Goal: Task Accomplishment & Management: Manage account settings

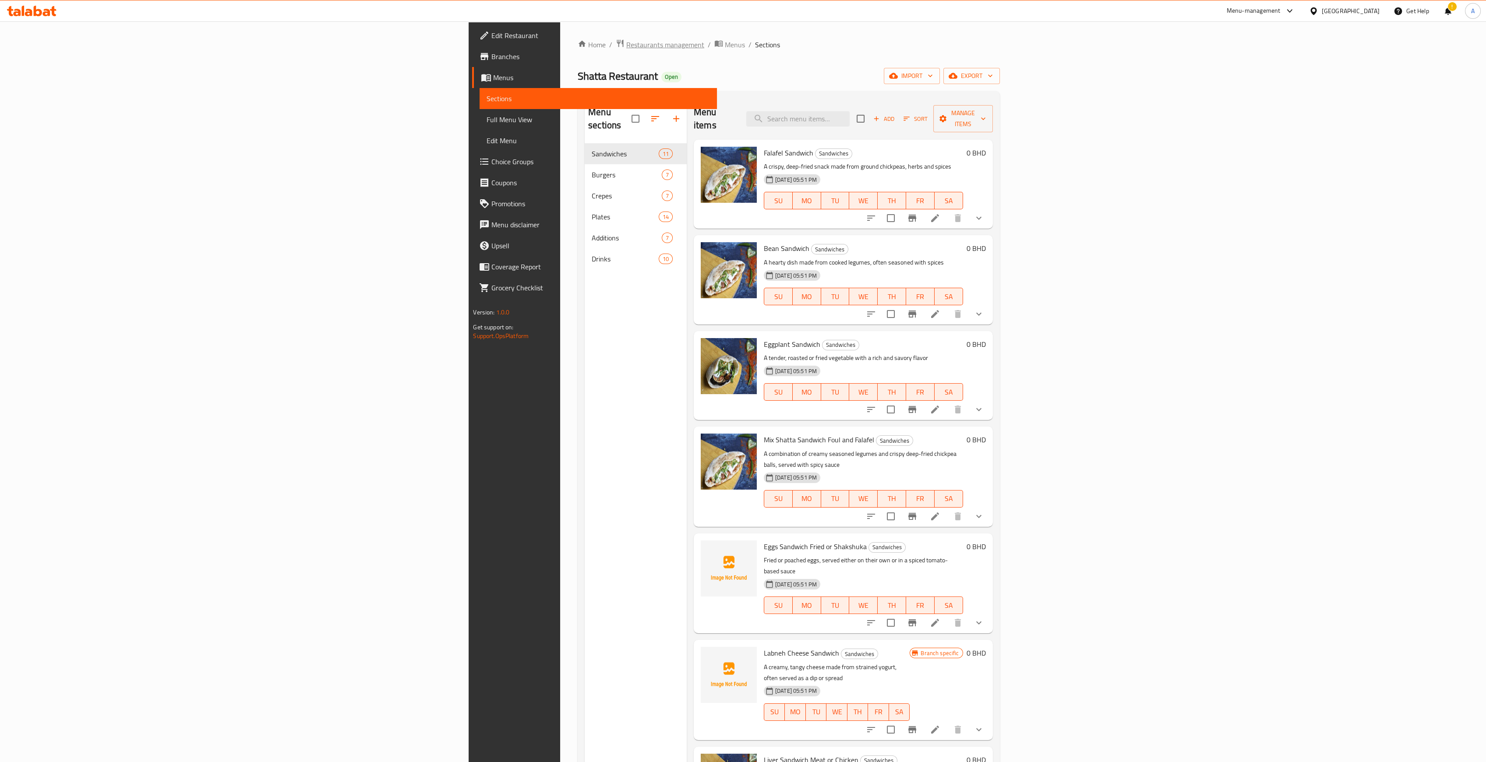
click at [626, 46] on span "Restaurants management" at bounding box center [665, 44] width 78 height 11
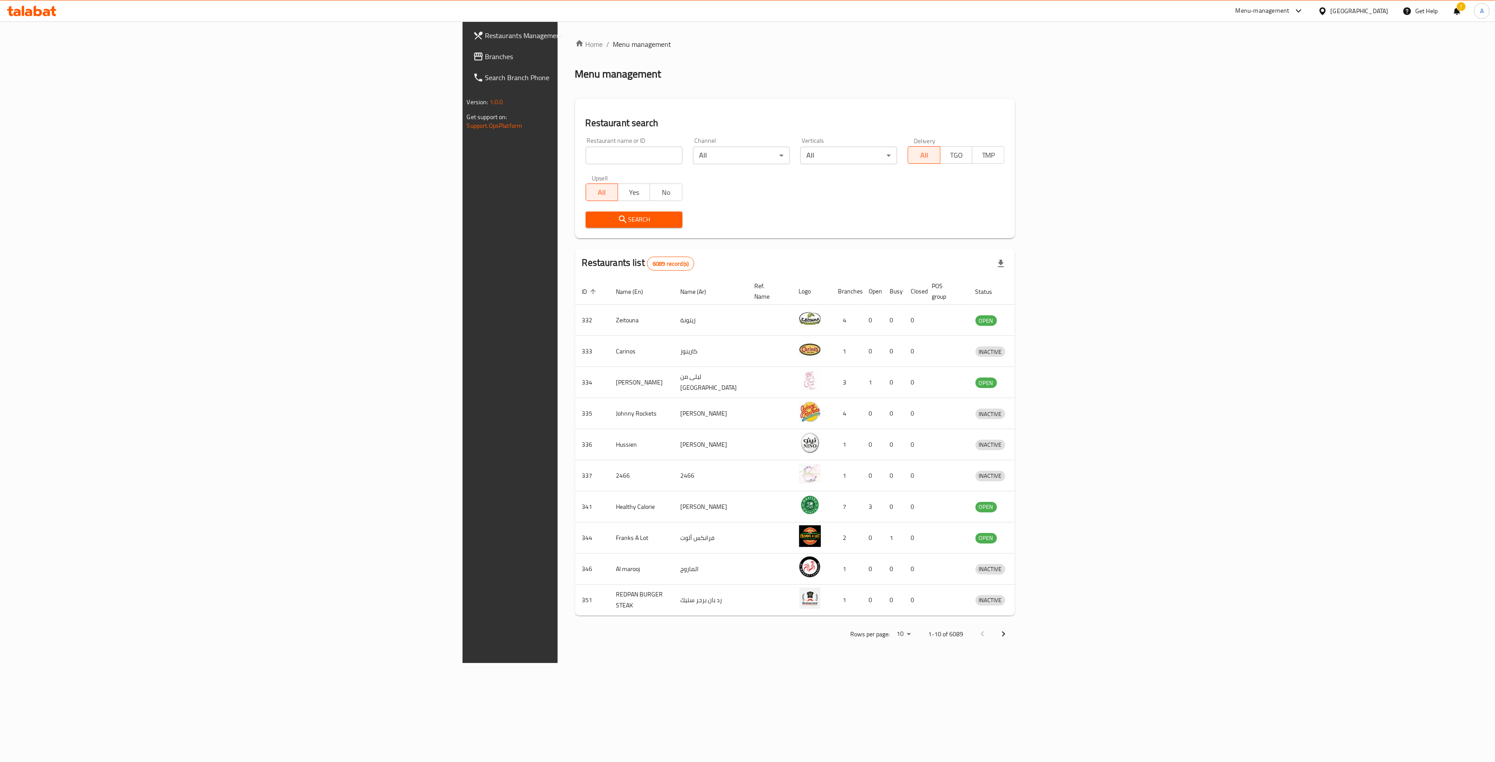
click at [586, 155] on input "search" at bounding box center [634, 156] width 97 height 18
type input "s"
type input "[GEOGRAPHIC_DATA]"
click button "Search" at bounding box center [634, 220] width 97 height 16
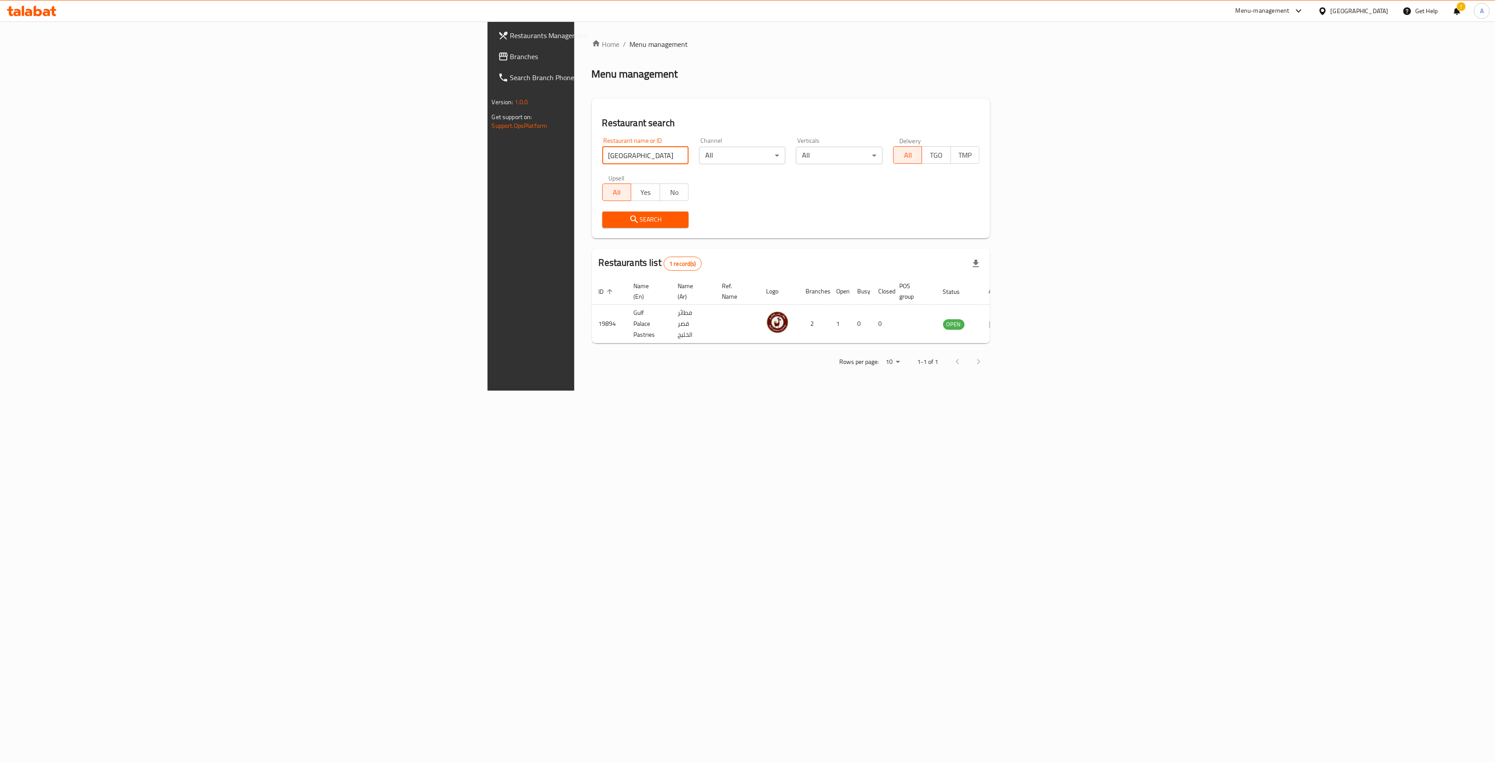
click at [609, 215] on span "Search" at bounding box center [645, 219] width 72 height 11
click at [738, 319] on link "enhanced table" at bounding box center [997, 324] width 16 height 11
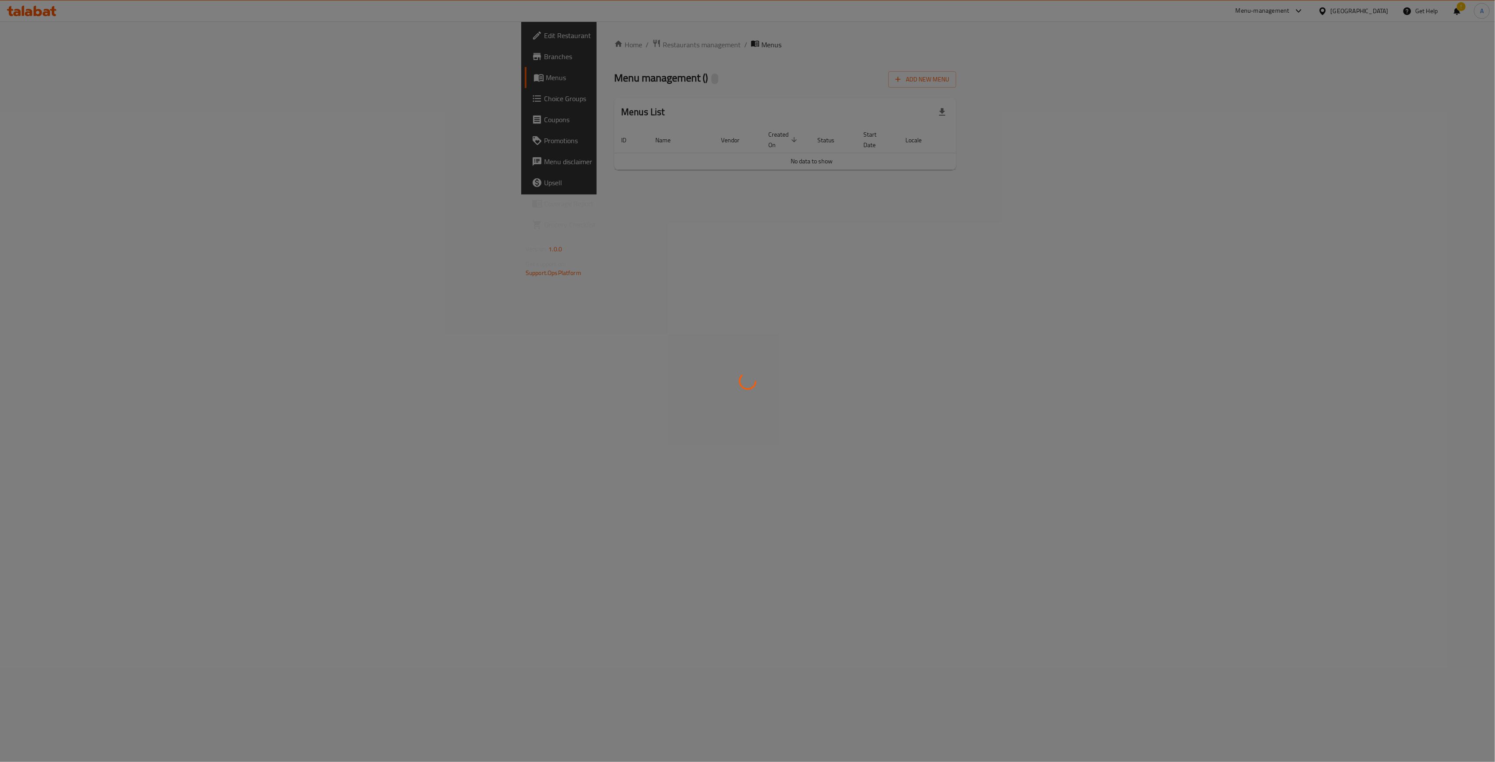
click at [738, 311] on div at bounding box center [747, 381] width 1495 height 762
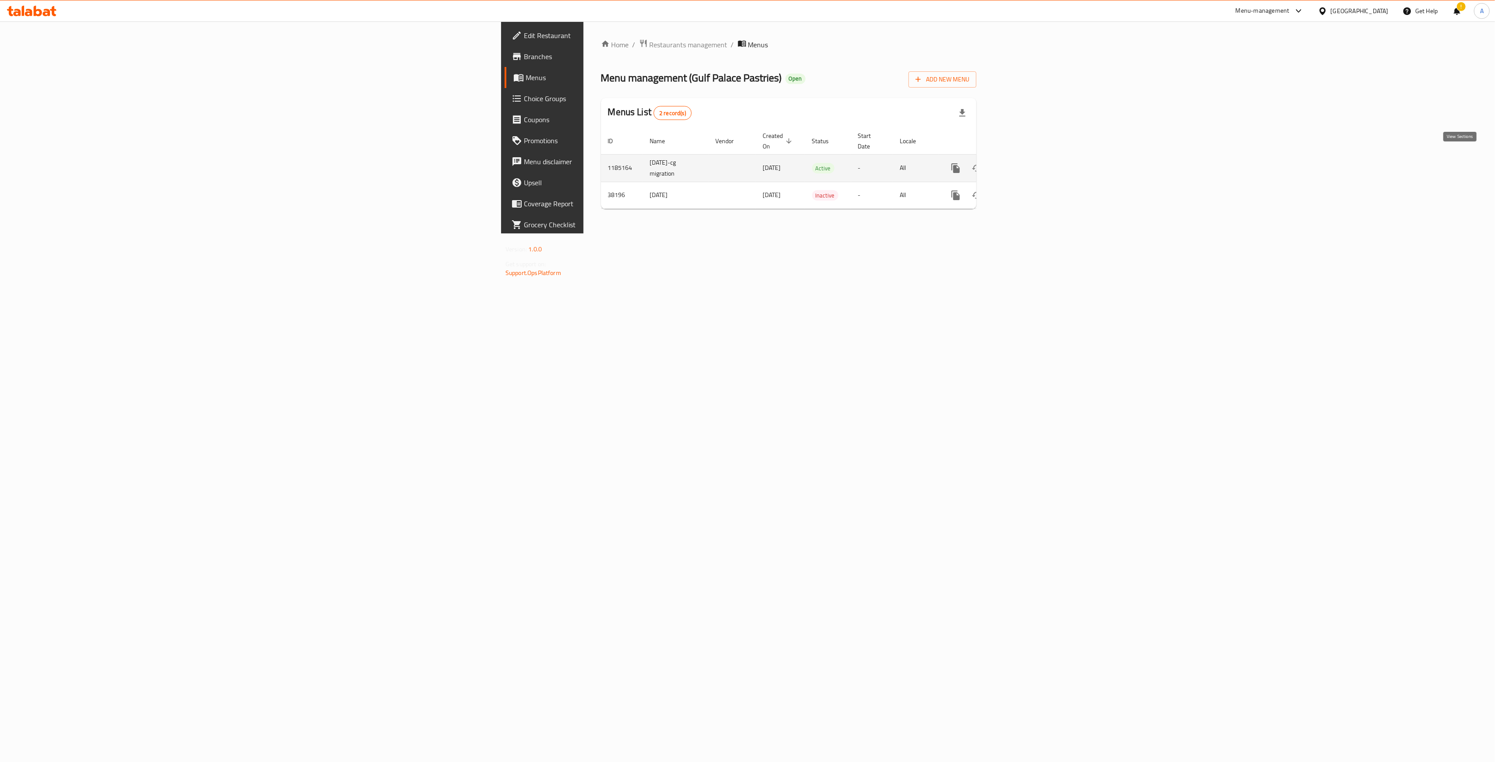
click at [738, 163] on icon "enhanced table" at bounding box center [1018, 168] width 11 height 11
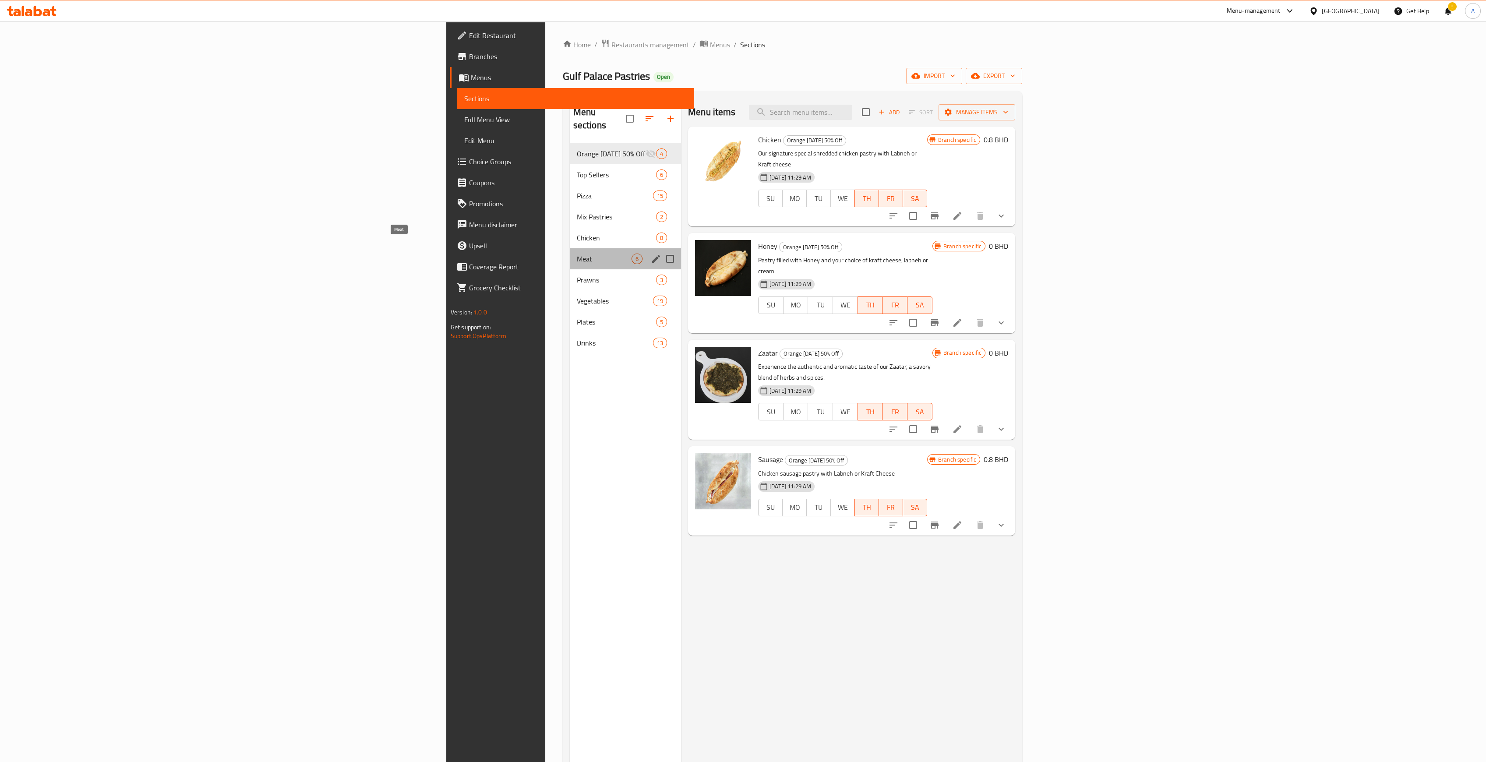
click at [577, 254] on span "Meat" at bounding box center [604, 259] width 55 height 11
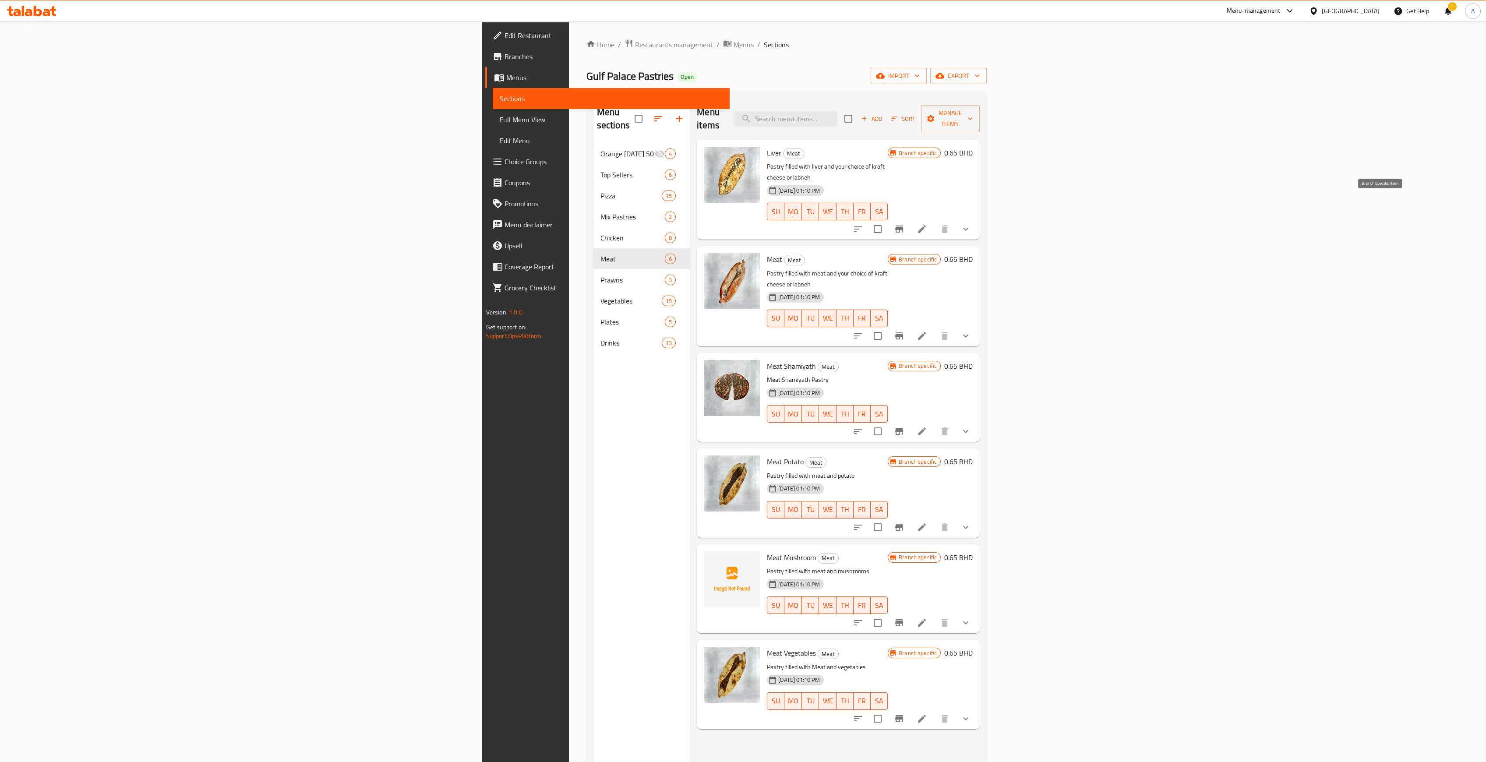
click at [738, 224] on icon "Branch-specific-item" at bounding box center [899, 229] width 11 height 11
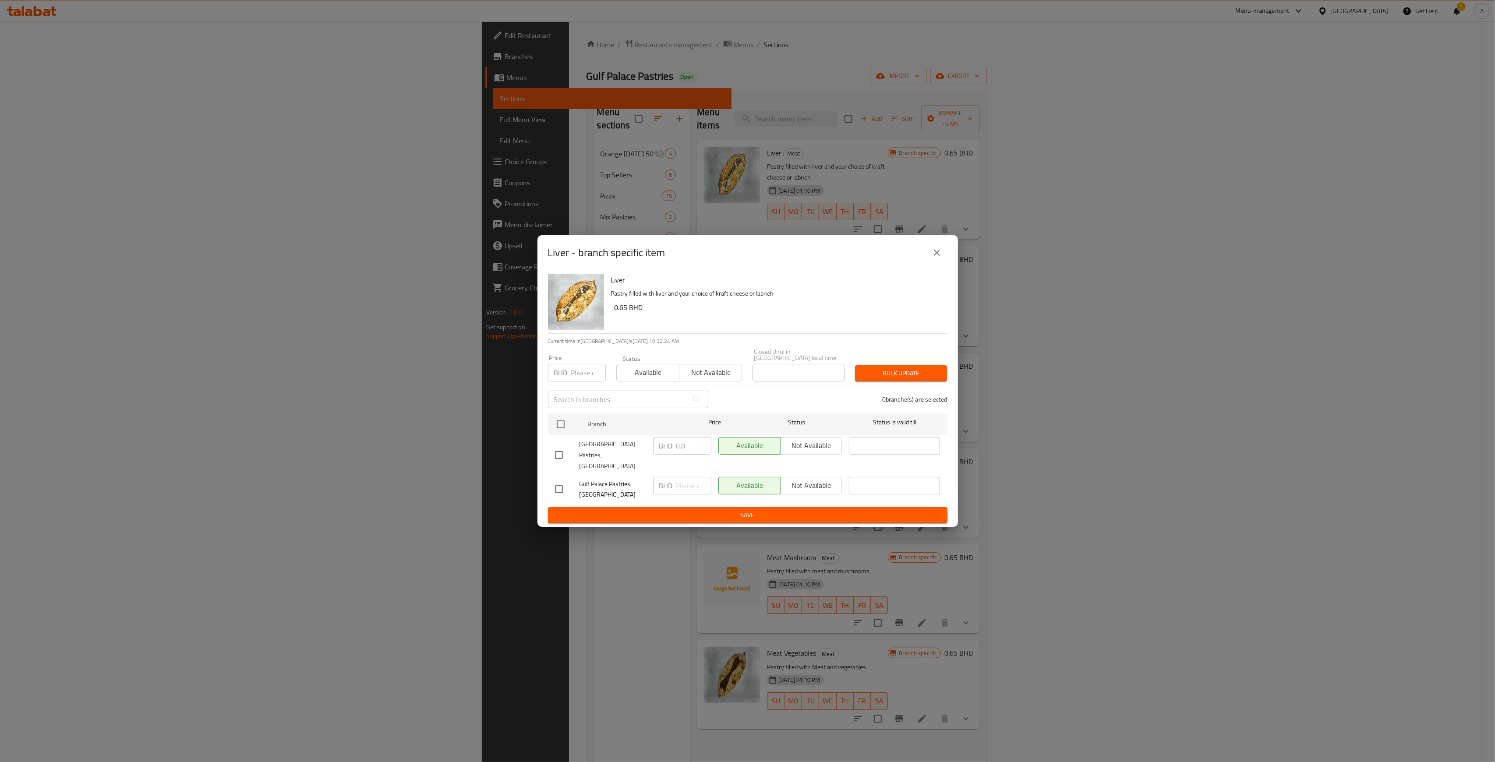
click at [582, 374] on input "number" at bounding box center [588, 373] width 35 height 18
type input "0.650"
click at [560, 388] on input "checkbox" at bounding box center [560, 424] width 18 height 18
checkbox input "true"
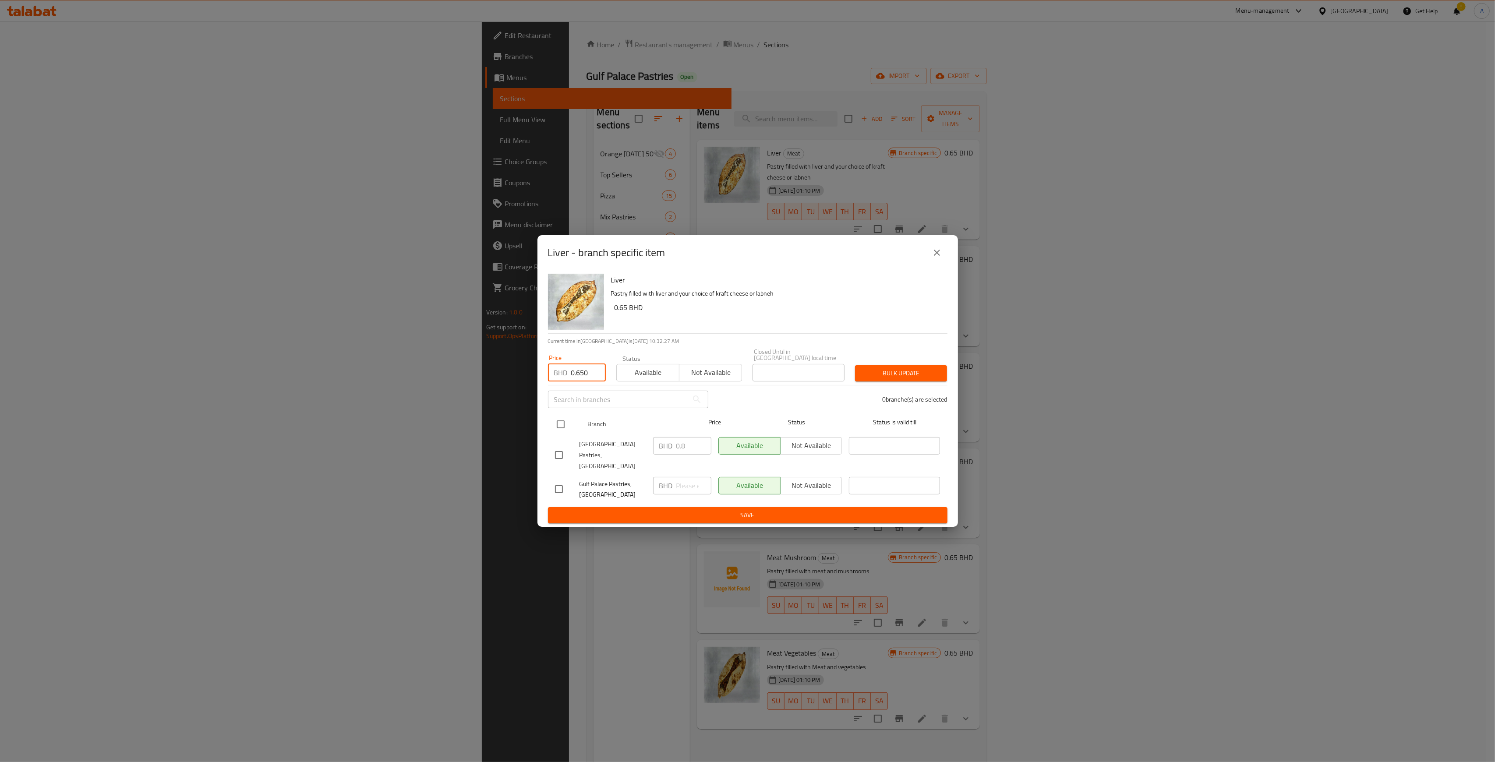
checkbox input "true"
click at [738, 378] on span "Bulk update" at bounding box center [901, 373] width 78 height 11
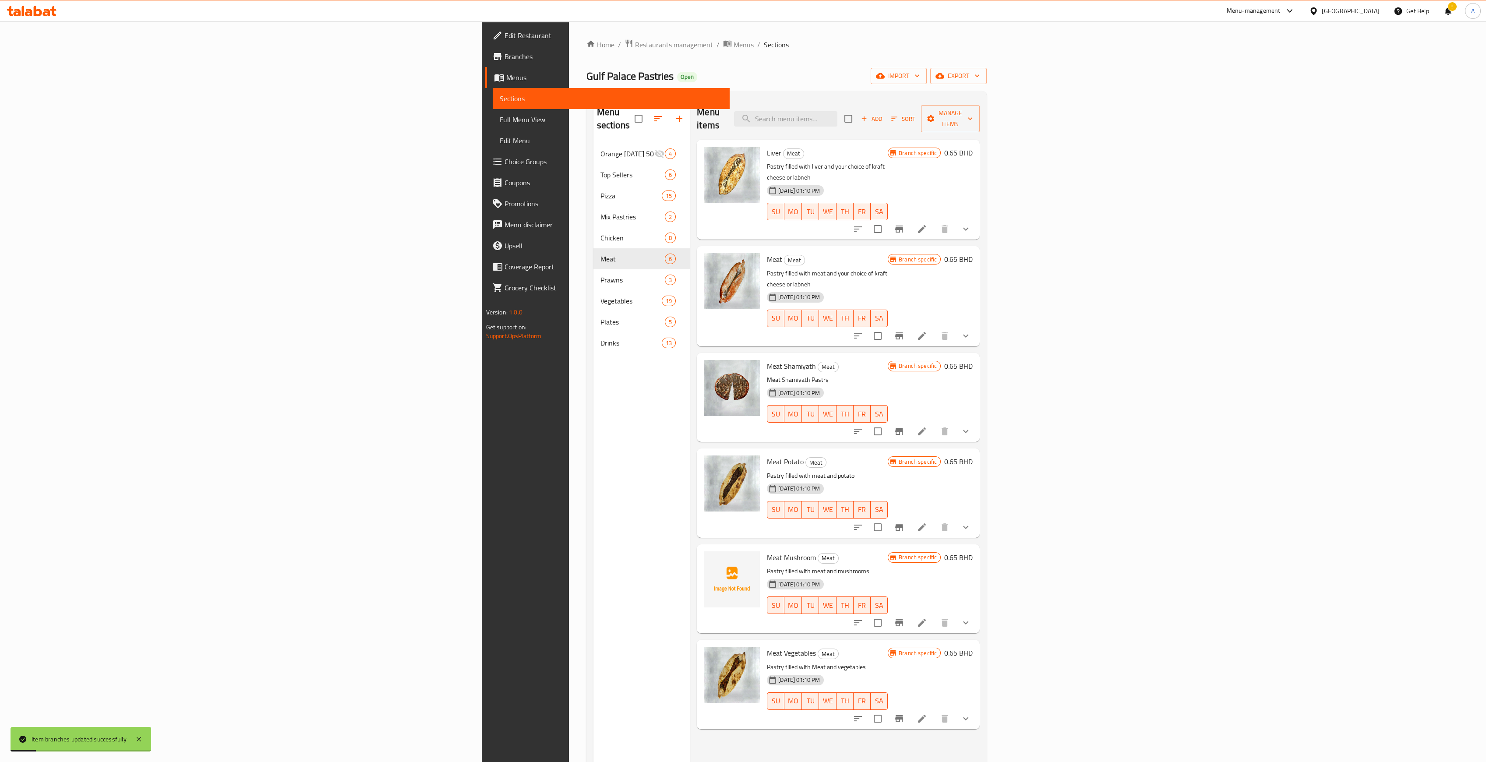
click at [738, 331] on icon "Branch-specific-item" at bounding box center [899, 336] width 11 height 11
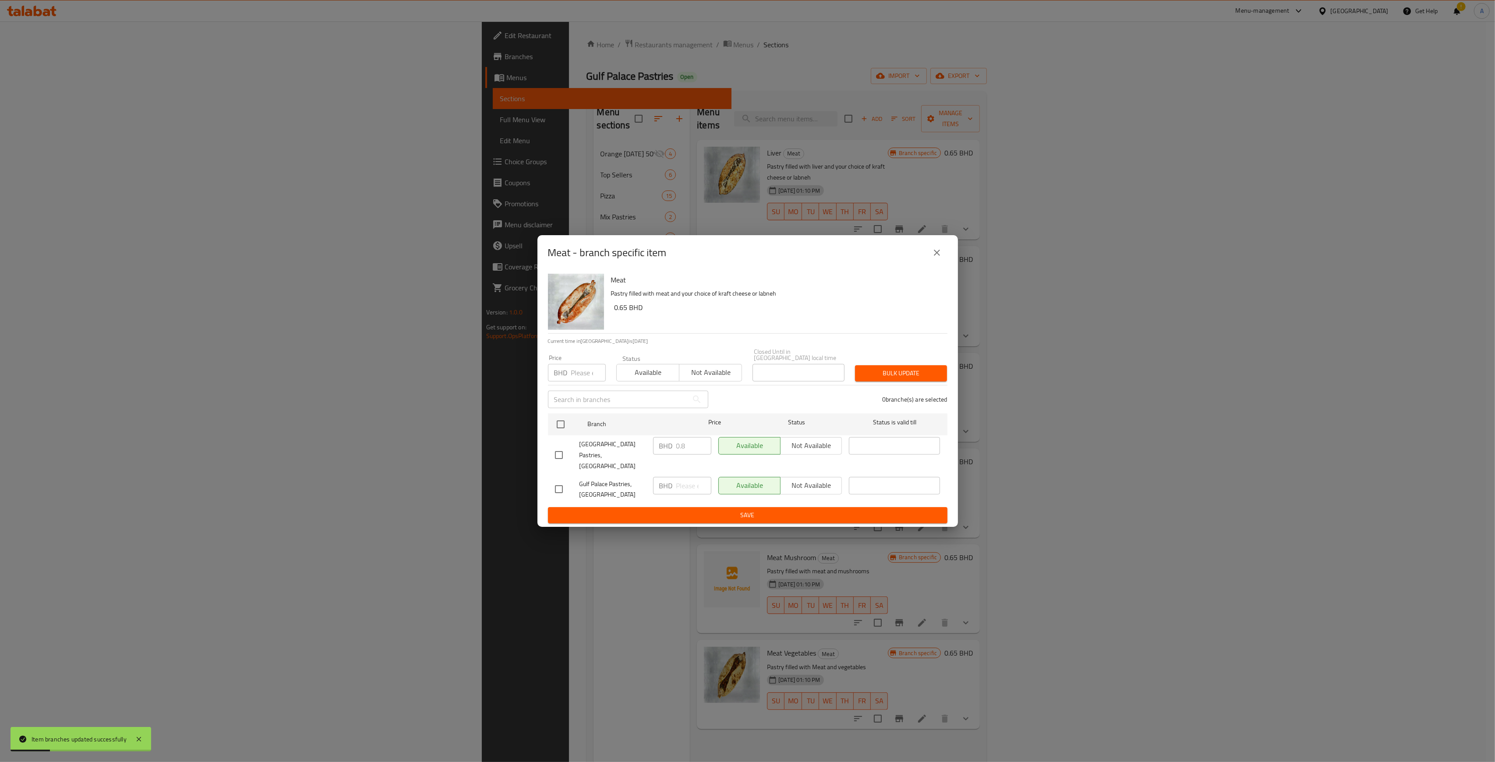
click at [579, 370] on input "number" at bounding box center [588, 373] width 35 height 18
type input "0.650"
click at [554, 388] on input "checkbox" at bounding box center [560, 424] width 18 height 18
checkbox input "true"
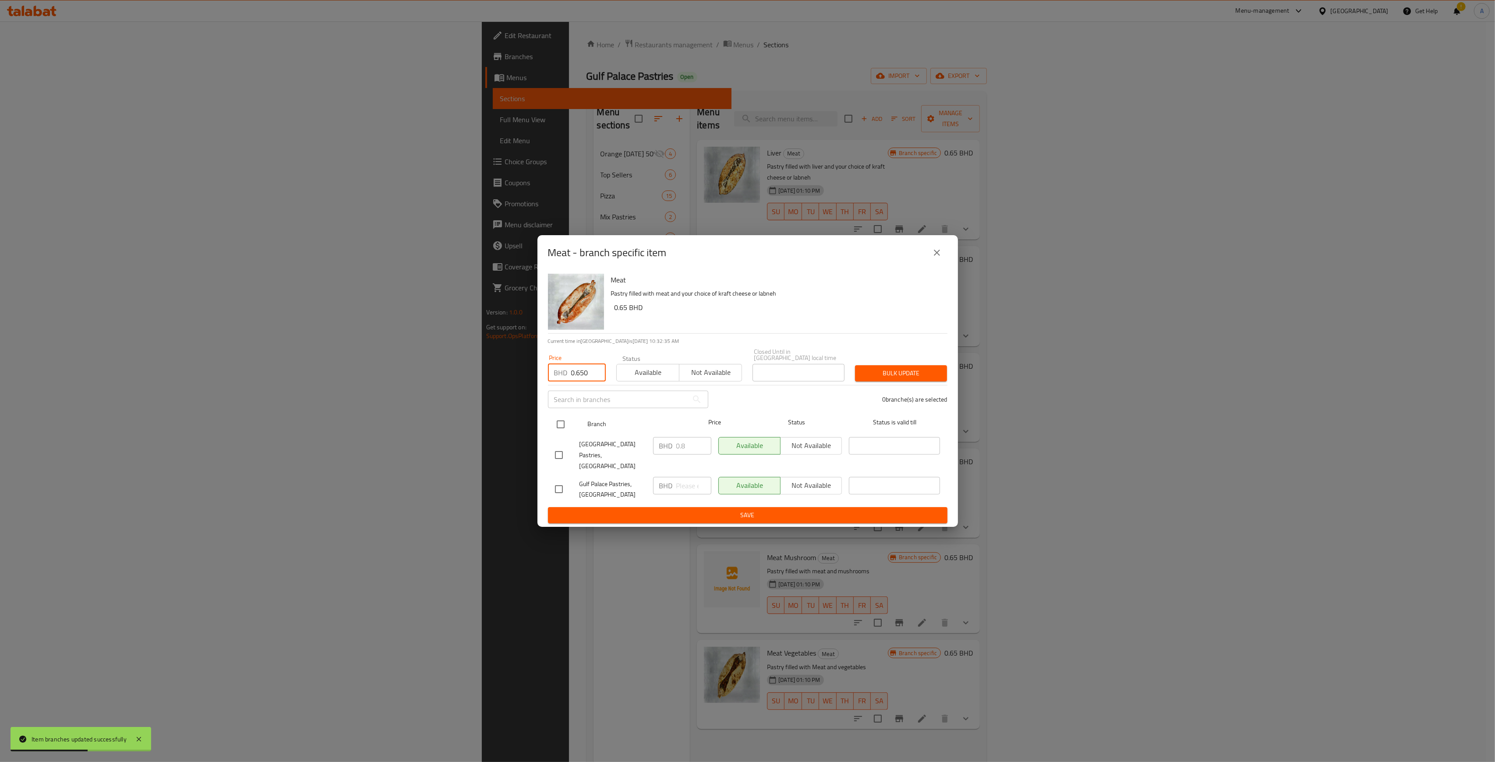
checkbox input "true"
click at [738, 377] on span "Bulk update" at bounding box center [901, 373] width 78 height 11
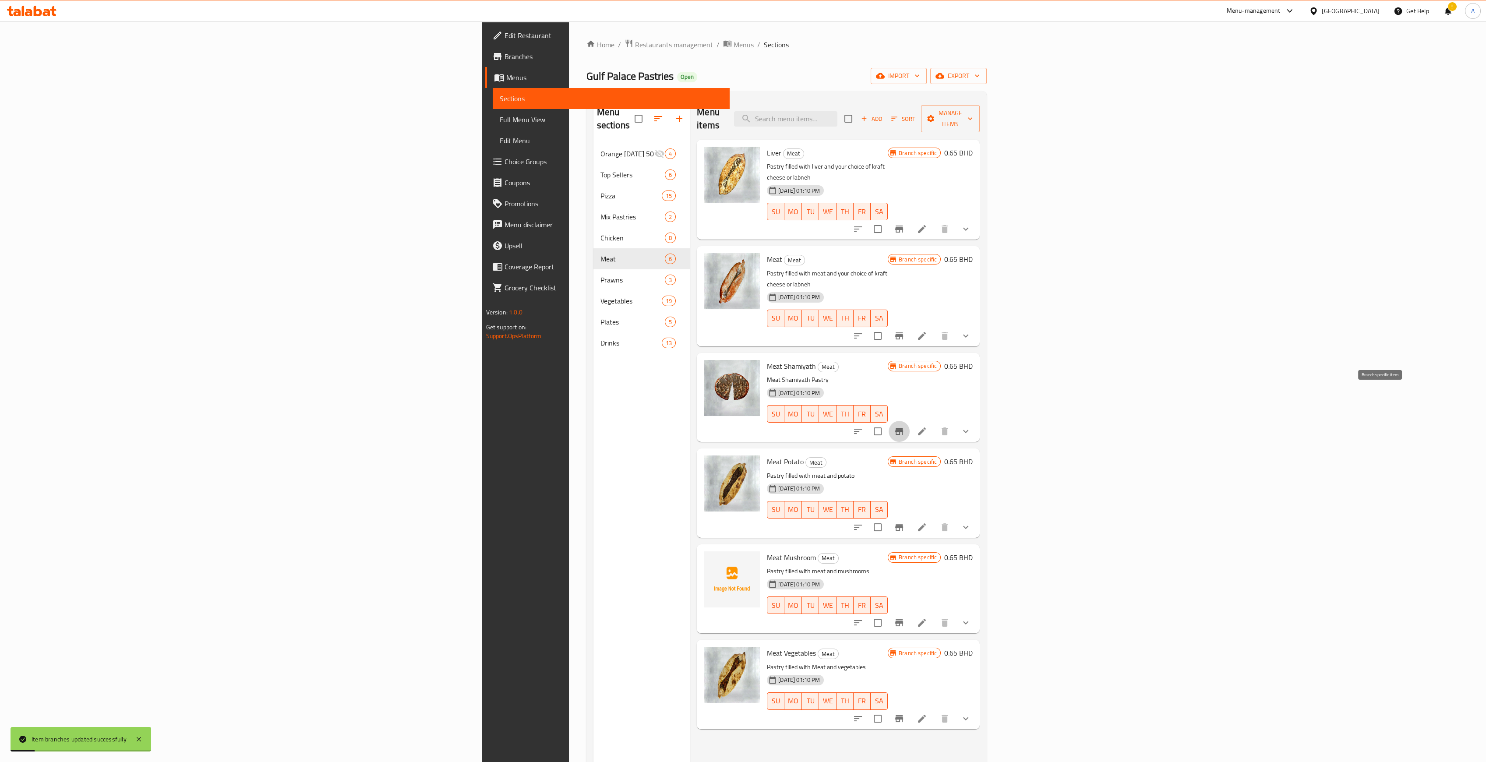
click at [738, 388] on icon "Branch-specific-item" at bounding box center [899, 431] width 8 height 7
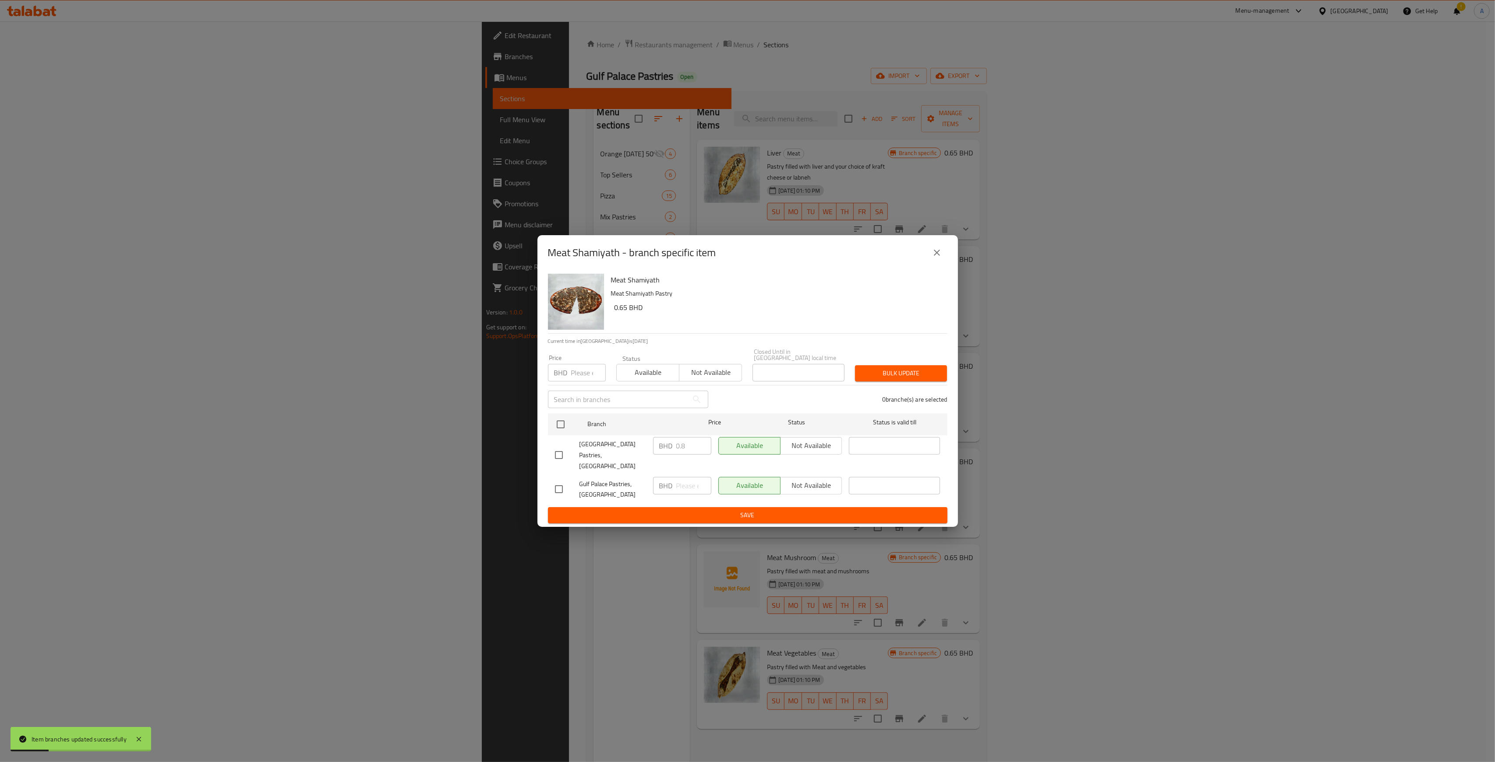
click at [583, 372] on input "number" at bounding box center [588, 373] width 35 height 18
type input "0.650"
click at [565, 388] on input "checkbox" at bounding box center [560, 424] width 18 height 18
checkbox input "true"
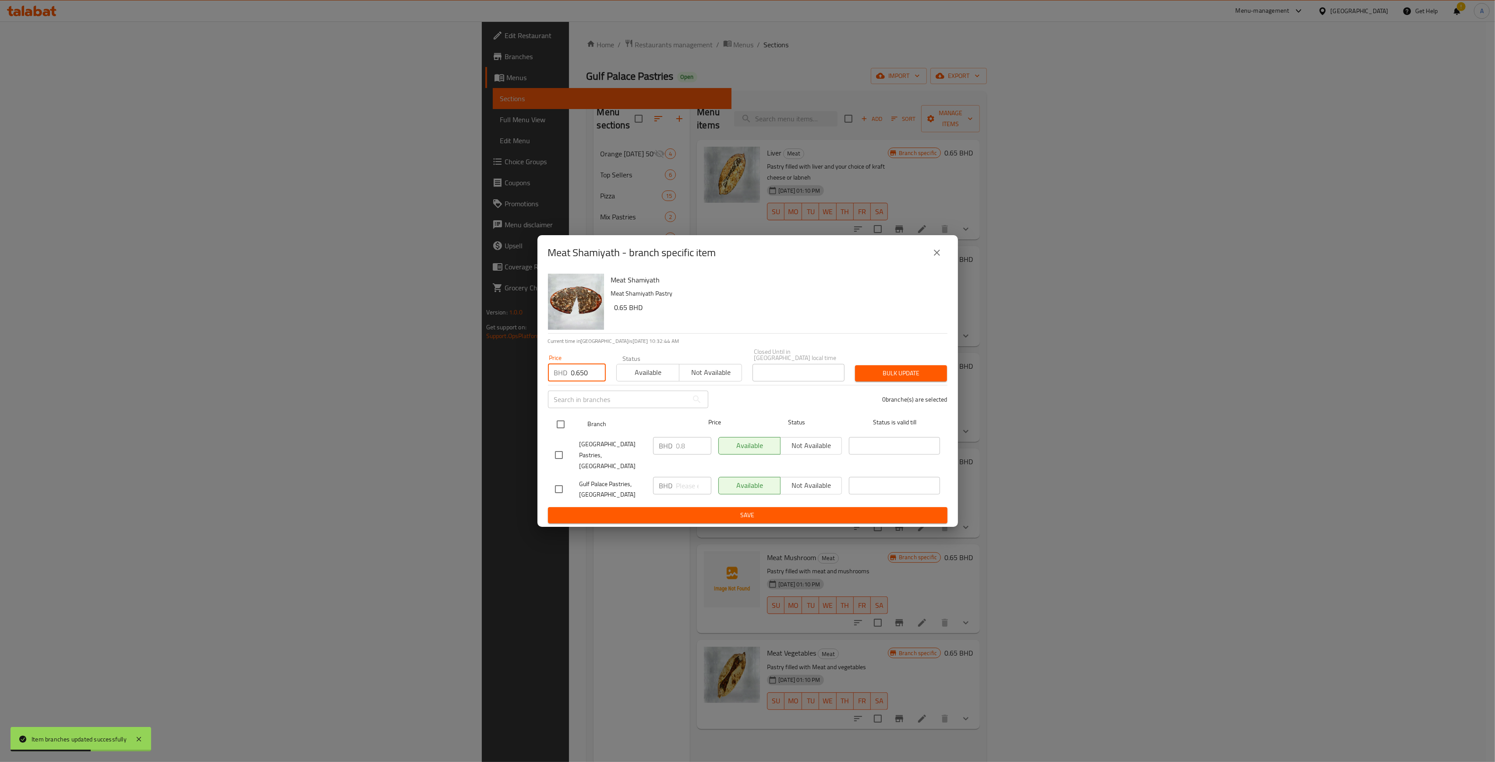
checkbox input "true"
click at [738, 377] on span "Bulk update" at bounding box center [901, 373] width 78 height 11
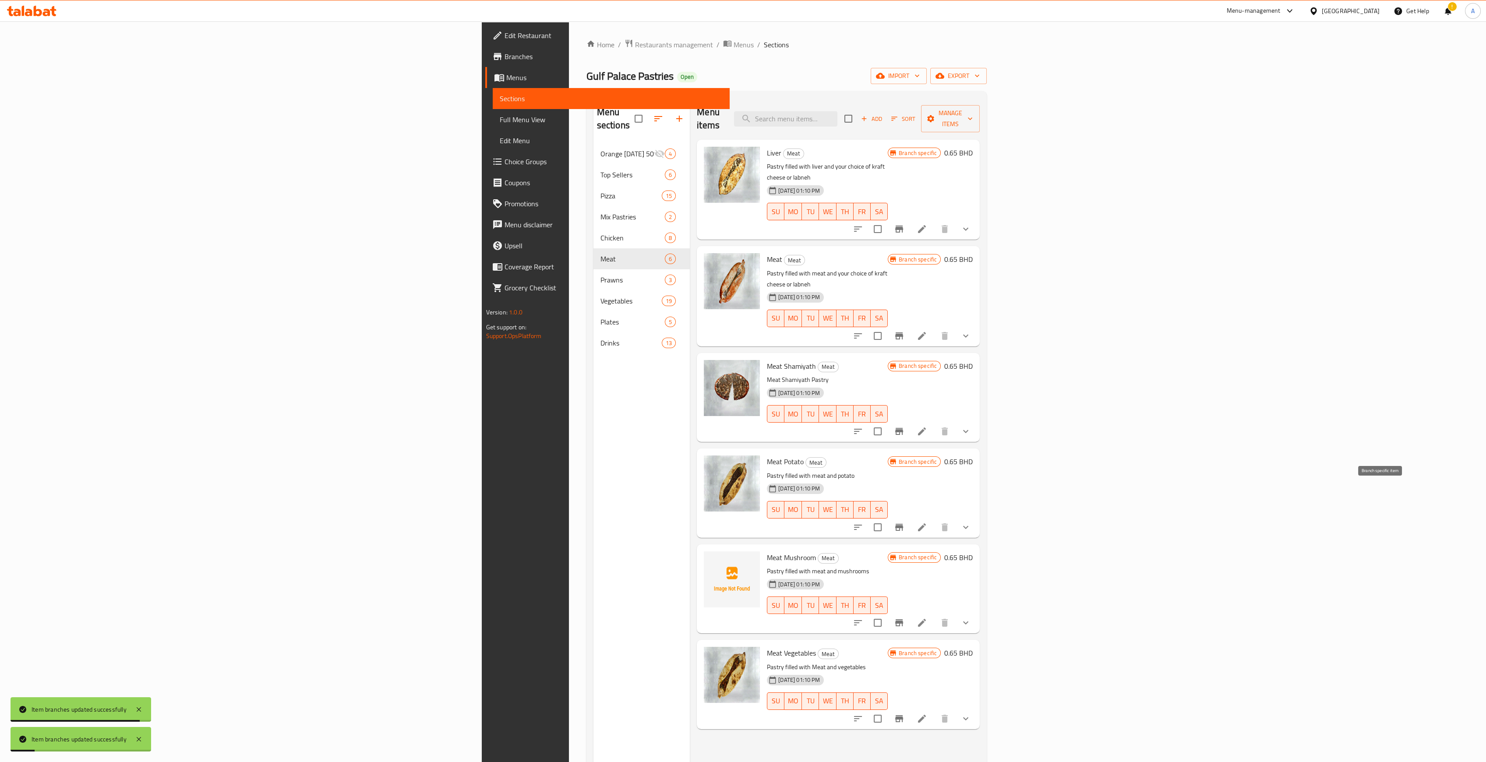
click at [738, 388] on icon "Branch-specific-item" at bounding box center [899, 527] width 8 height 7
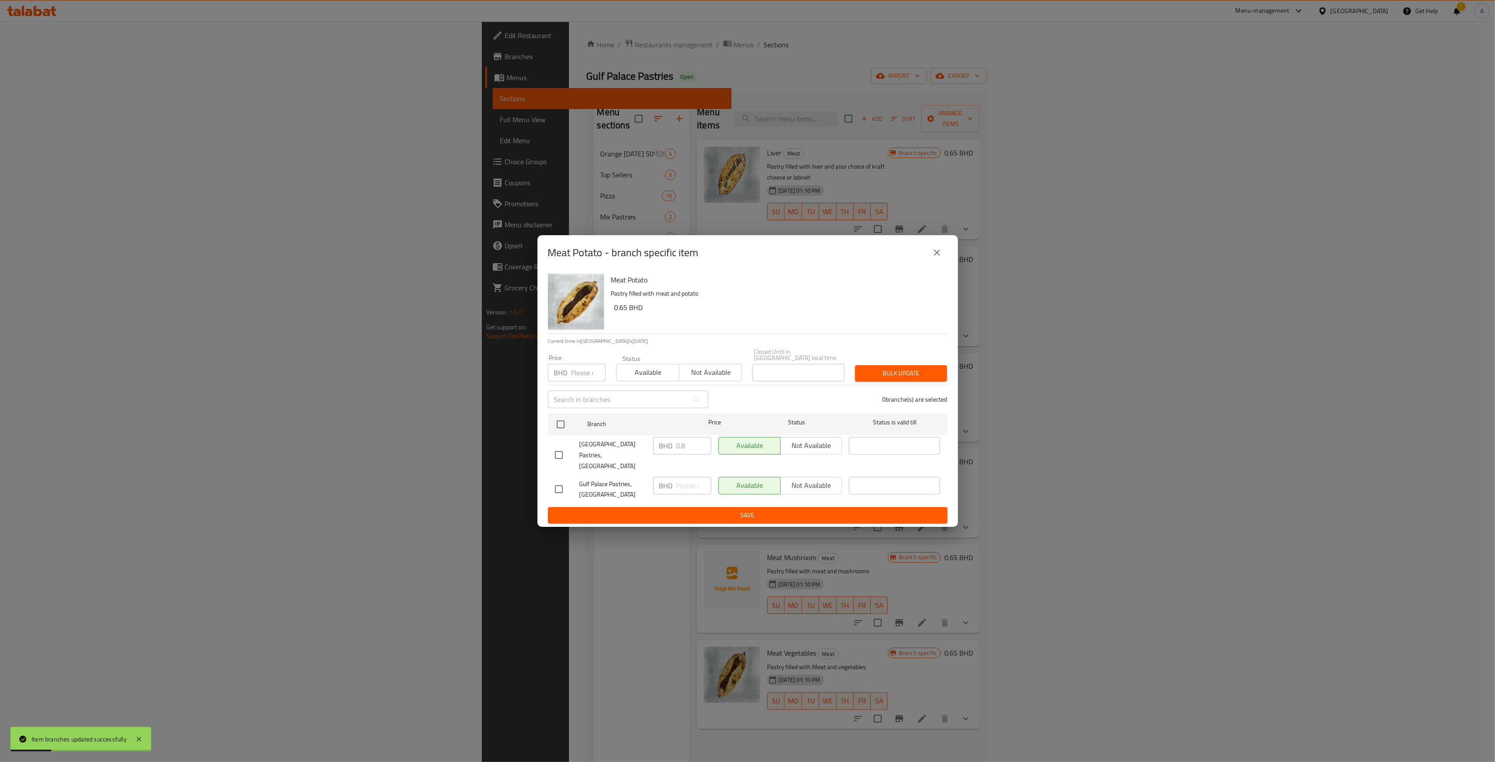
click at [586, 377] on input "number" at bounding box center [588, 373] width 35 height 18
type input "0.650"
click at [560, 388] on input "checkbox" at bounding box center [560, 424] width 18 height 18
checkbox input "true"
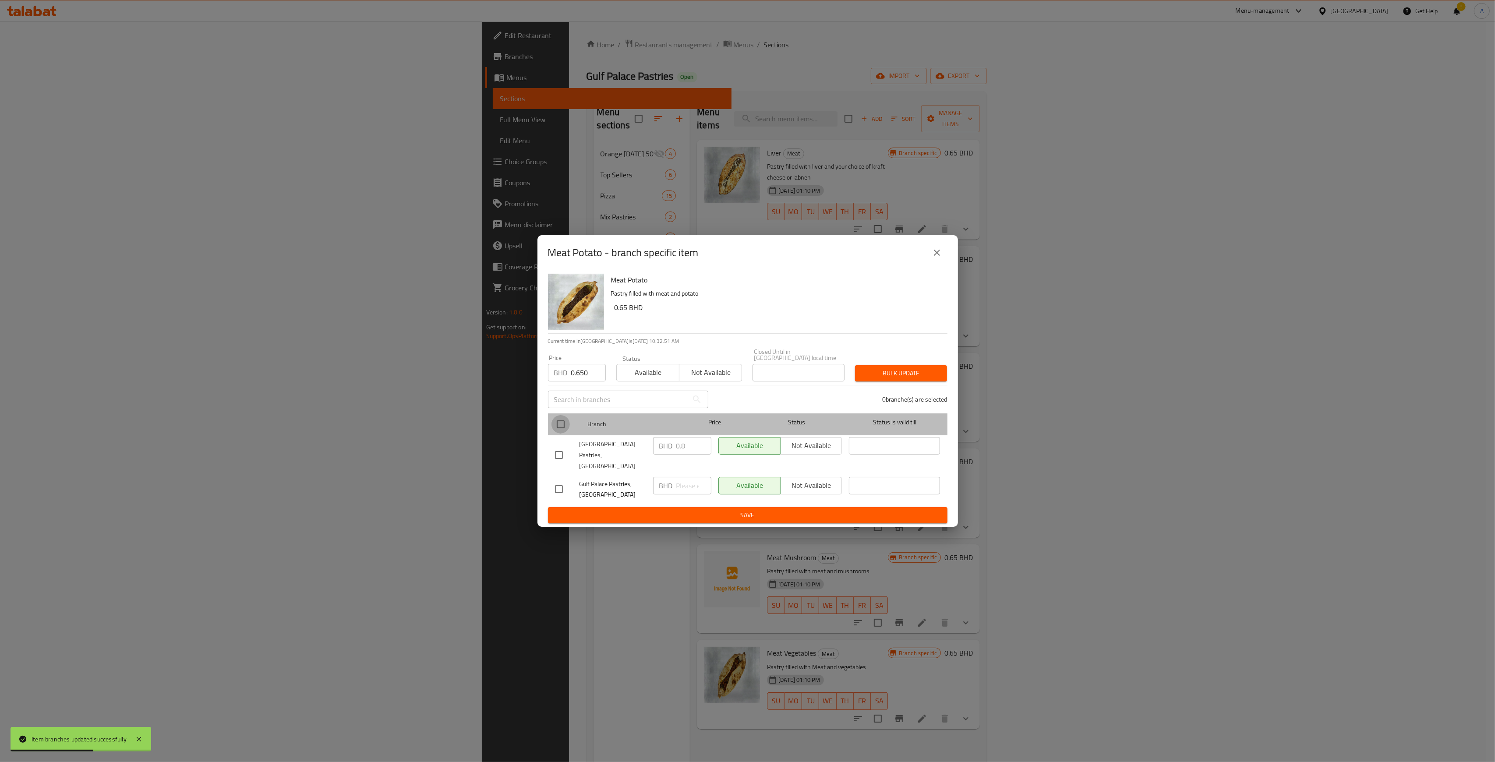
checkbox input "true"
click at [738, 374] on span "Bulk update" at bounding box center [901, 373] width 78 height 11
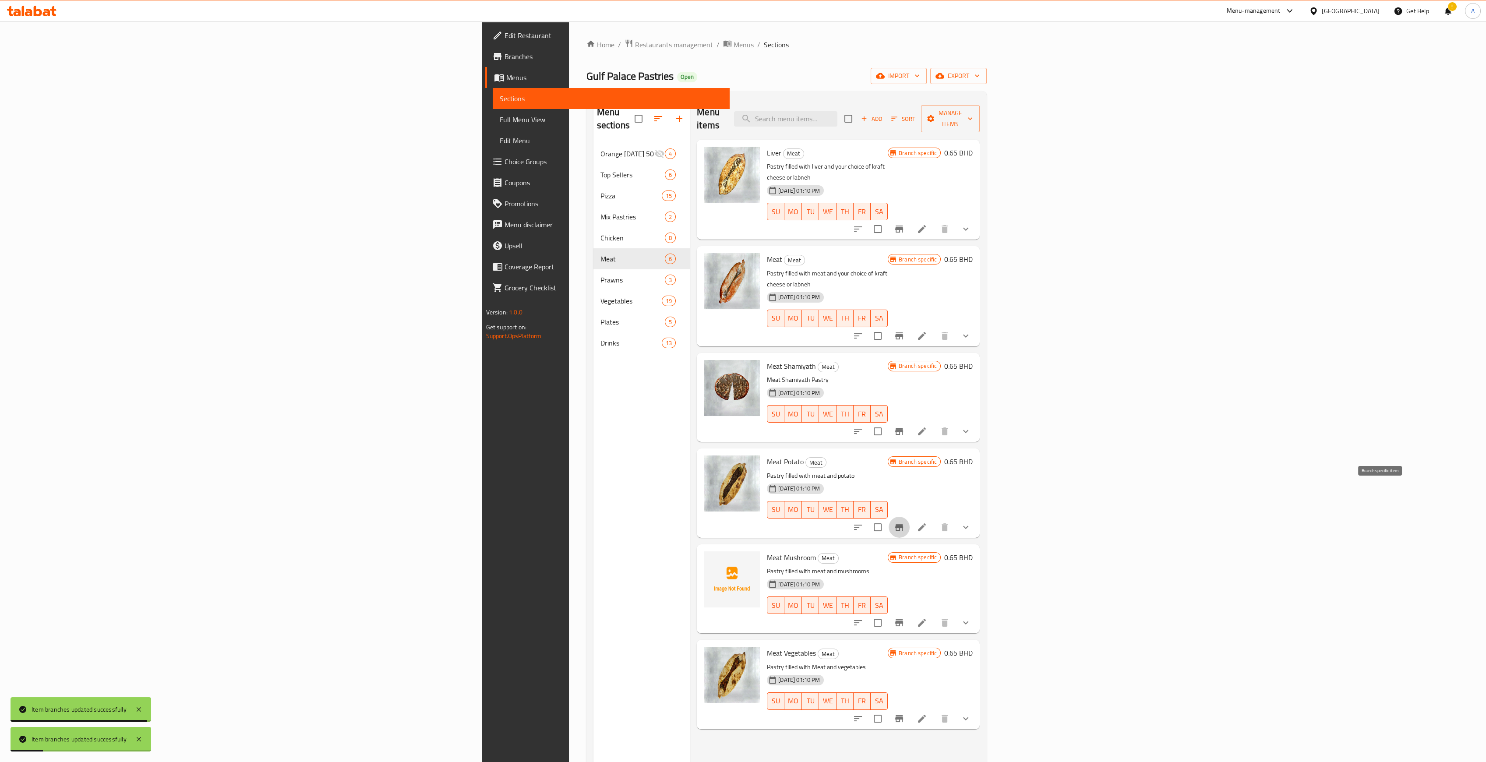
click at [738, 388] on icon "Branch-specific-item" at bounding box center [899, 527] width 11 height 11
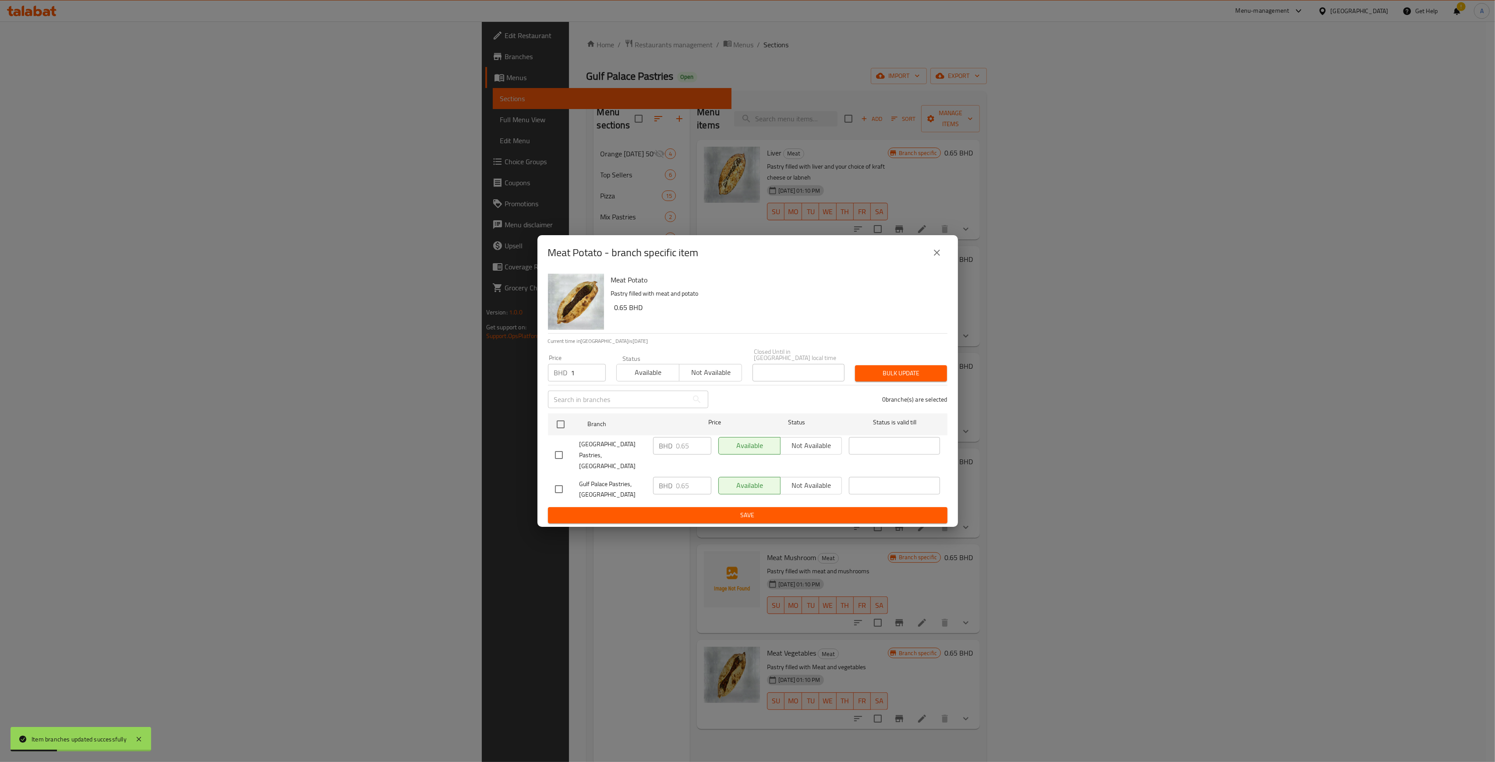
click at [595, 371] on input "1" at bounding box center [588, 373] width 35 height 18
click at [596, 378] on input "0" at bounding box center [588, 373] width 35 height 18
type input "0.650"
click at [557, 388] on input "checkbox" at bounding box center [560, 424] width 18 height 18
checkbox input "true"
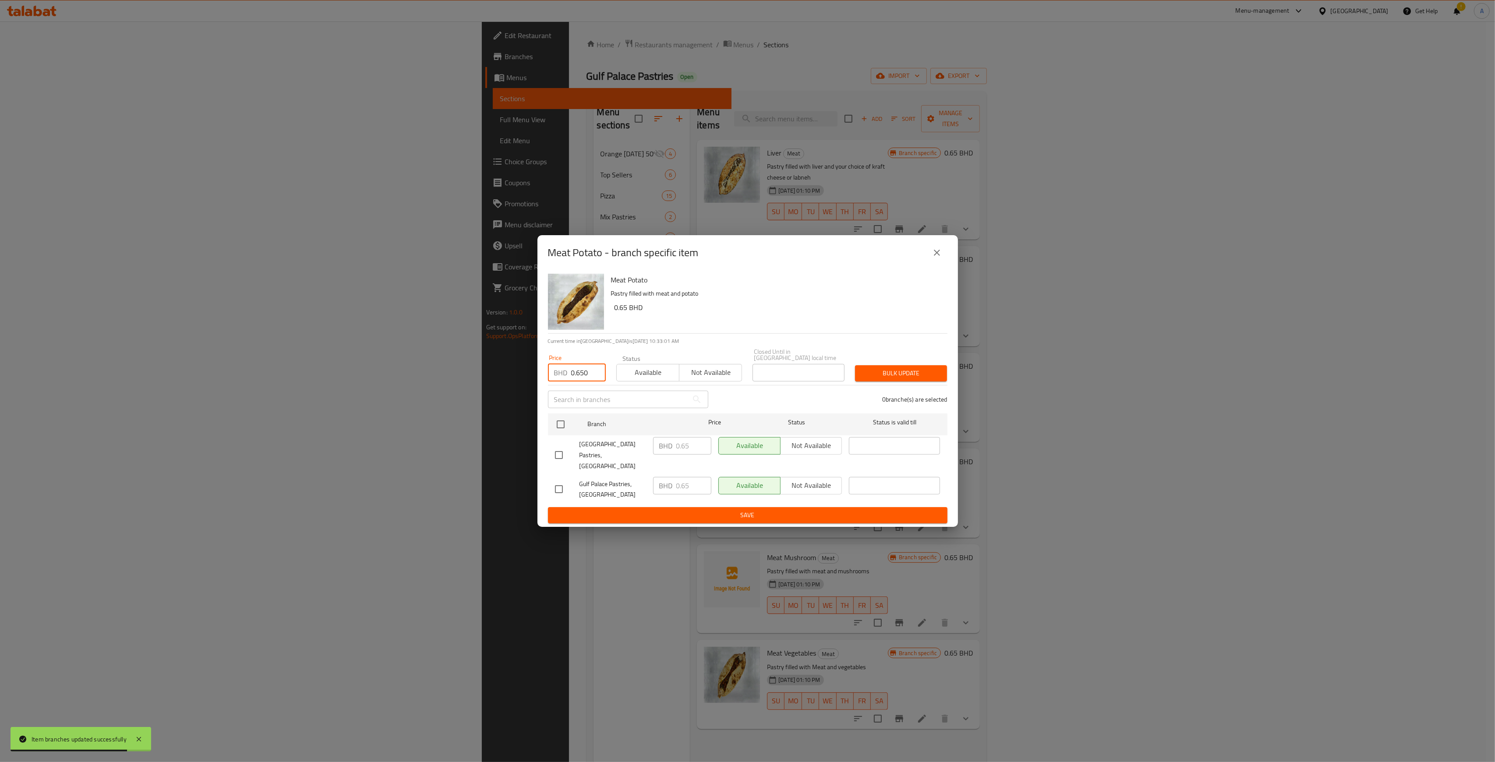
checkbox input "true"
click at [738, 377] on span "Bulk update" at bounding box center [901, 373] width 78 height 11
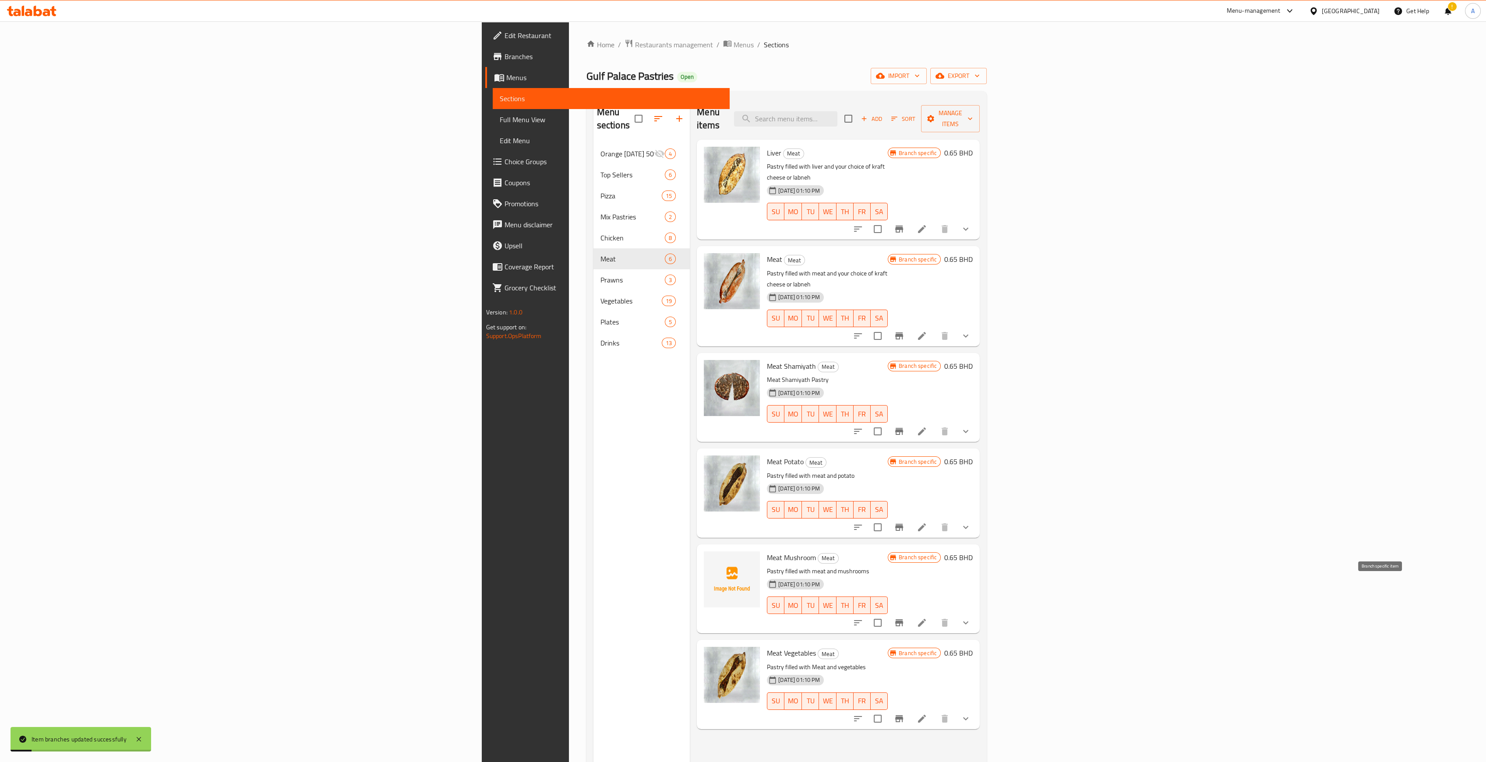
click at [738, 388] on icon "Branch-specific-item" at bounding box center [899, 622] width 8 height 7
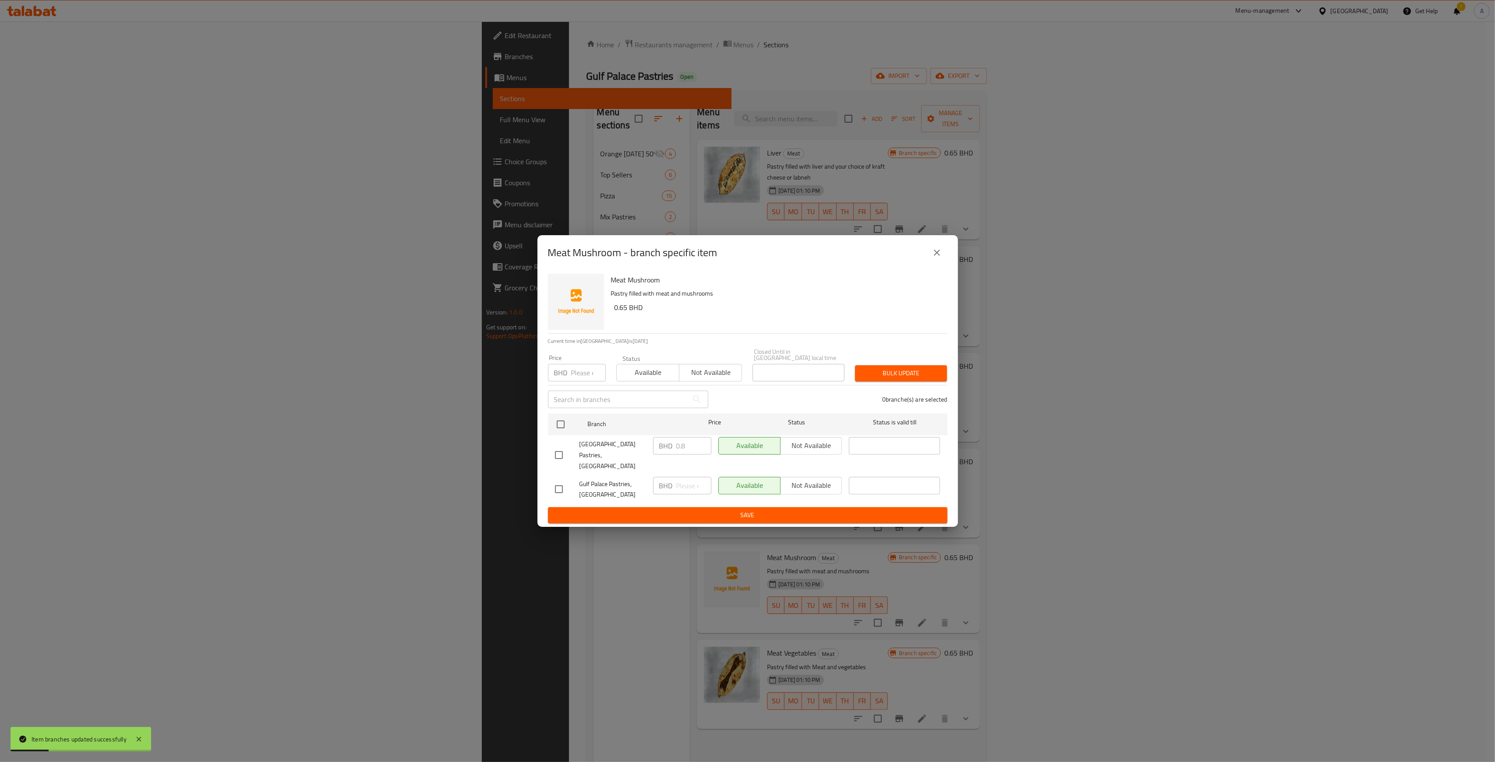
click at [581, 381] on input "number" at bounding box center [588, 373] width 35 height 18
type input "0.650"
click at [561, 388] on input "checkbox" at bounding box center [560, 424] width 18 height 18
checkbox input "true"
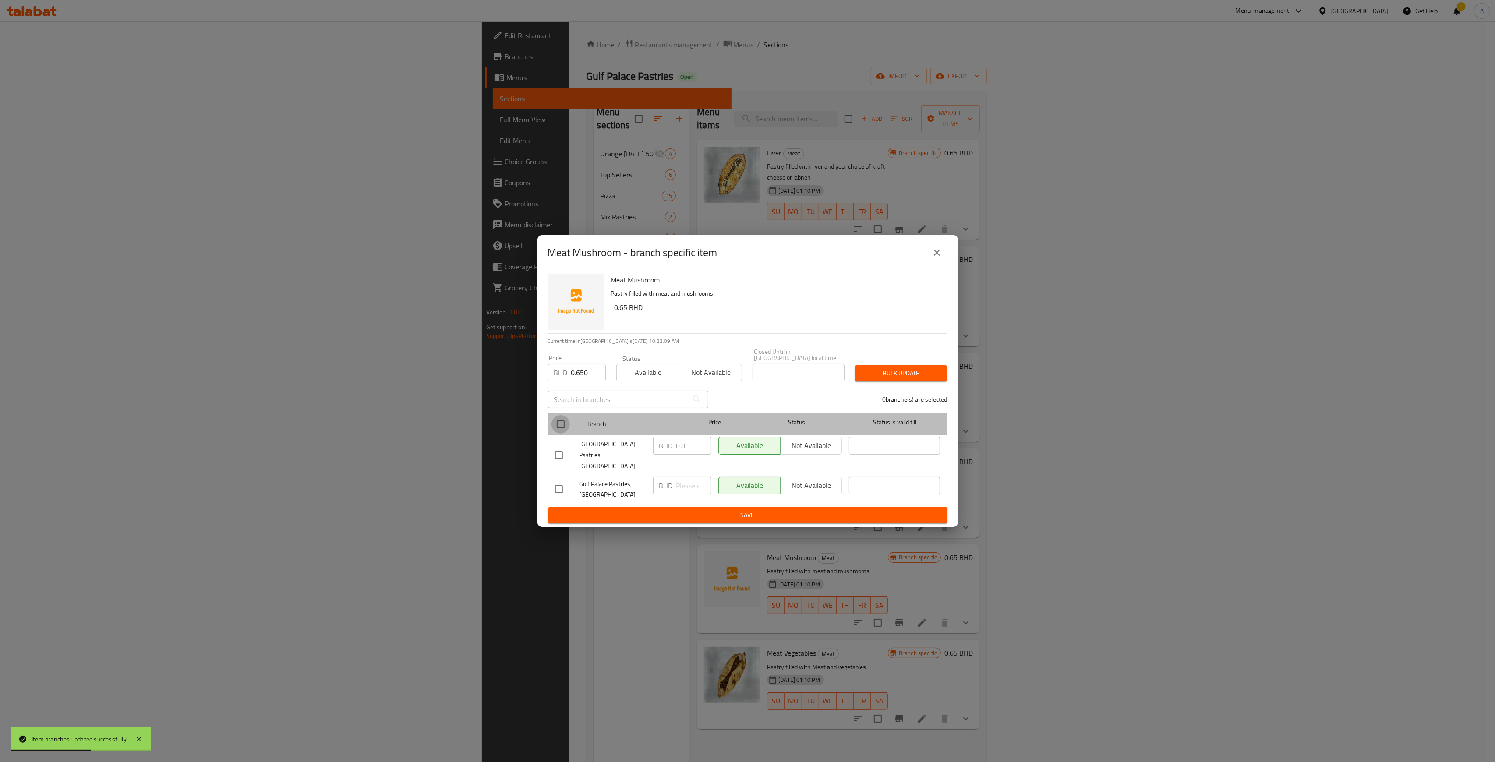
checkbox input "true"
click at [738, 376] on span "Bulk update" at bounding box center [901, 373] width 78 height 11
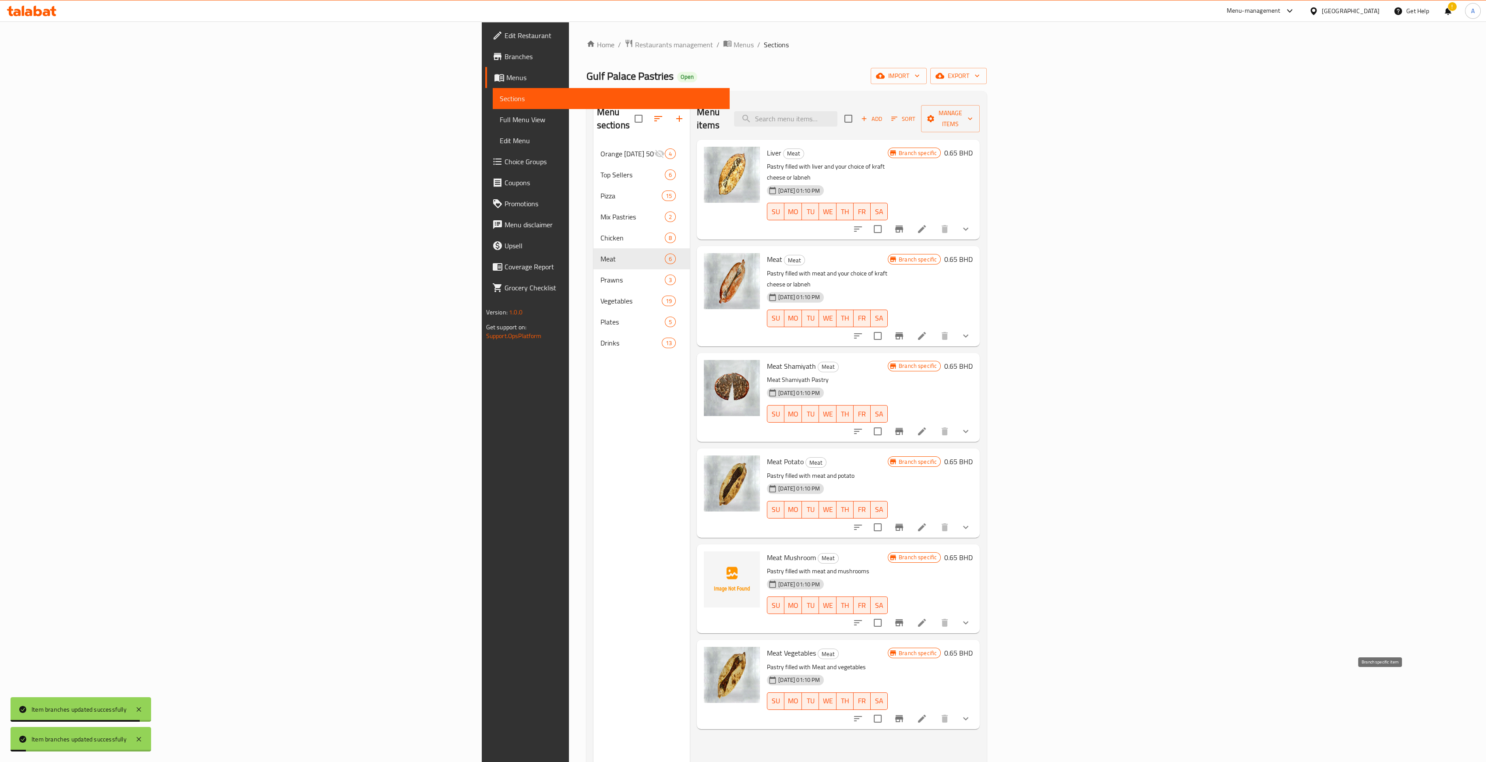
click at [738, 388] on icon "Branch-specific-item" at bounding box center [899, 718] width 11 height 11
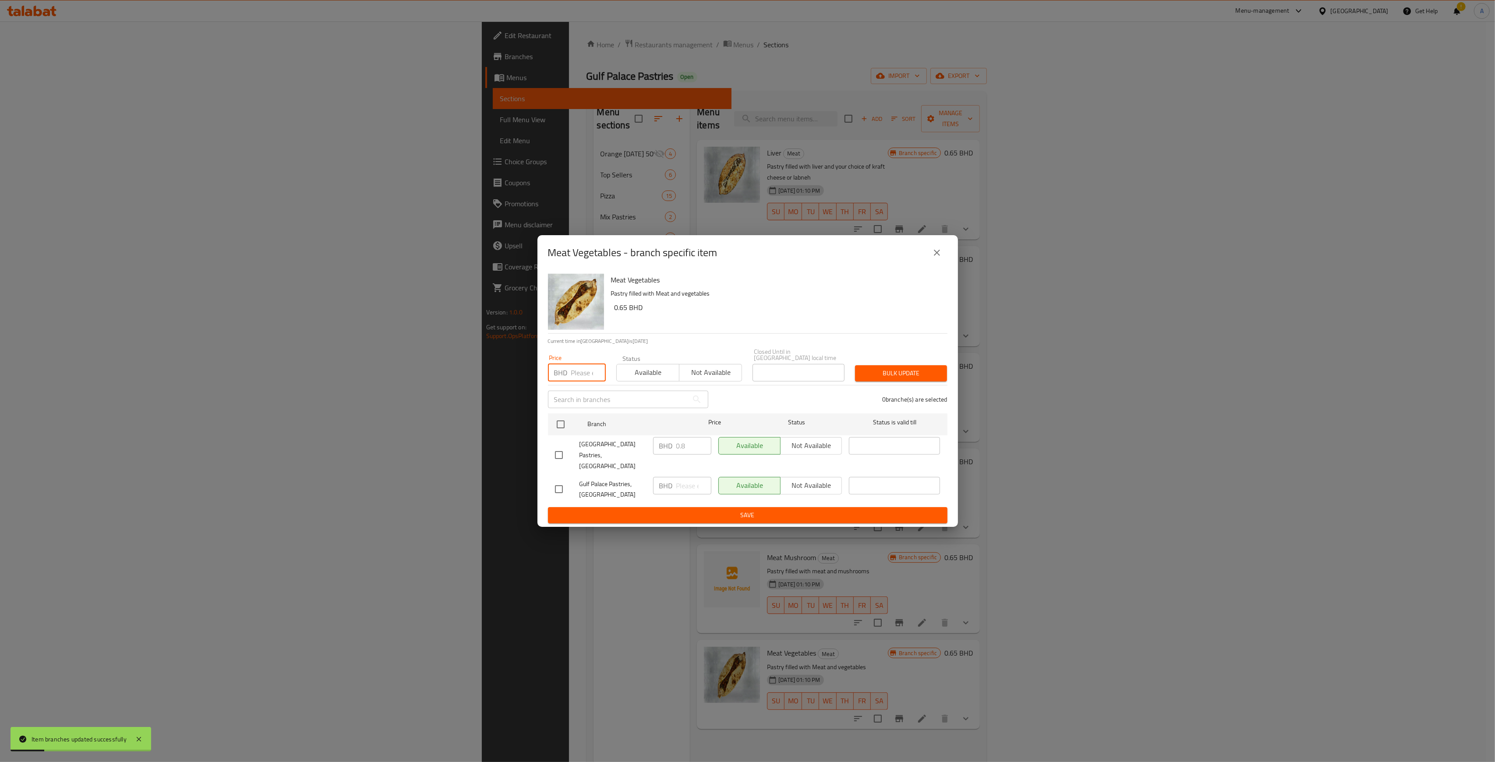
click at [572, 378] on input "number" at bounding box center [588, 373] width 35 height 18
type input "0.650"
click at [559, 388] on input "checkbox" at bounding box center [560, 424] width 18 height 18
checkbox input "true"
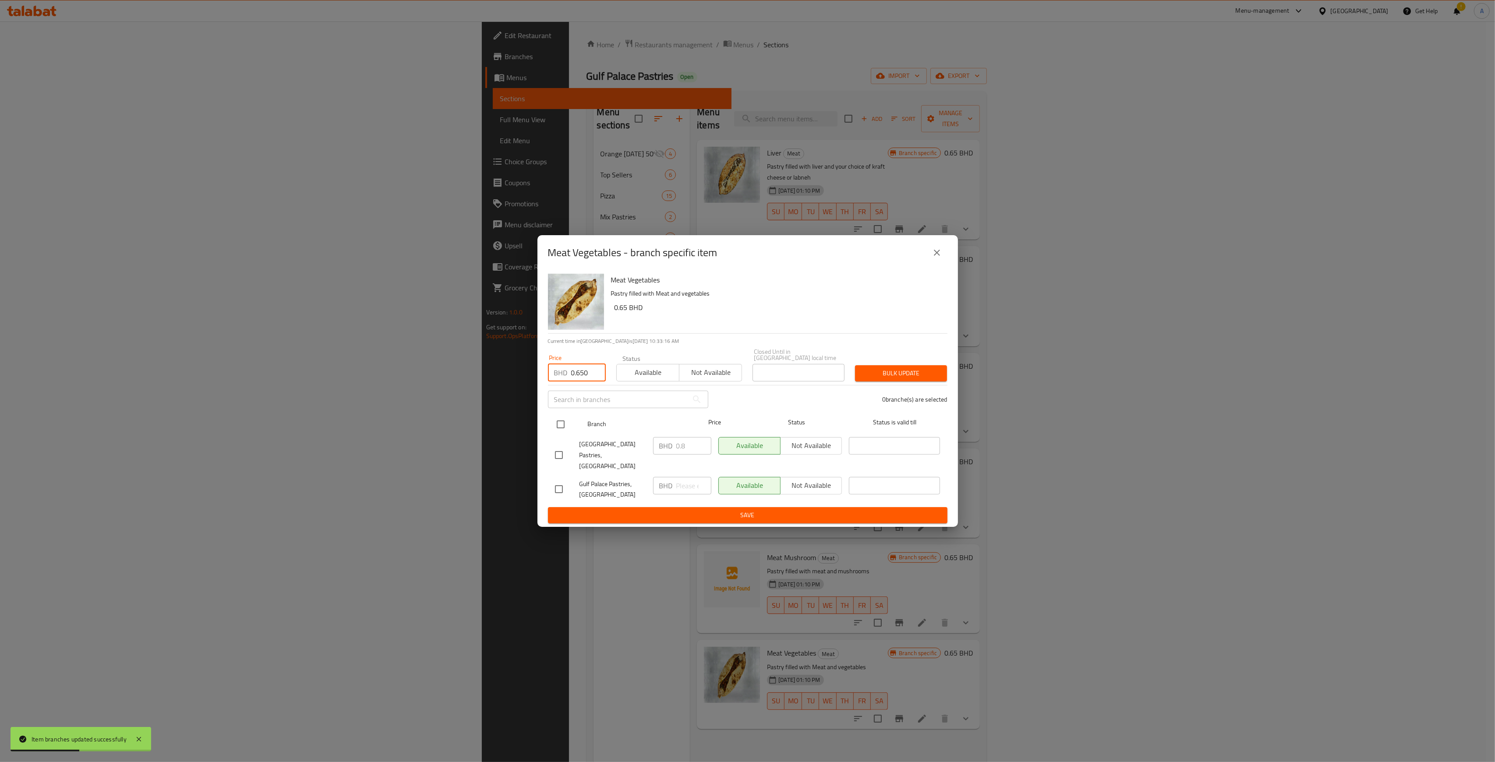
checkbox input "true"
click at [738, 374] on span "Bulk update" at bounding box center [901, 373] width 78 height 11
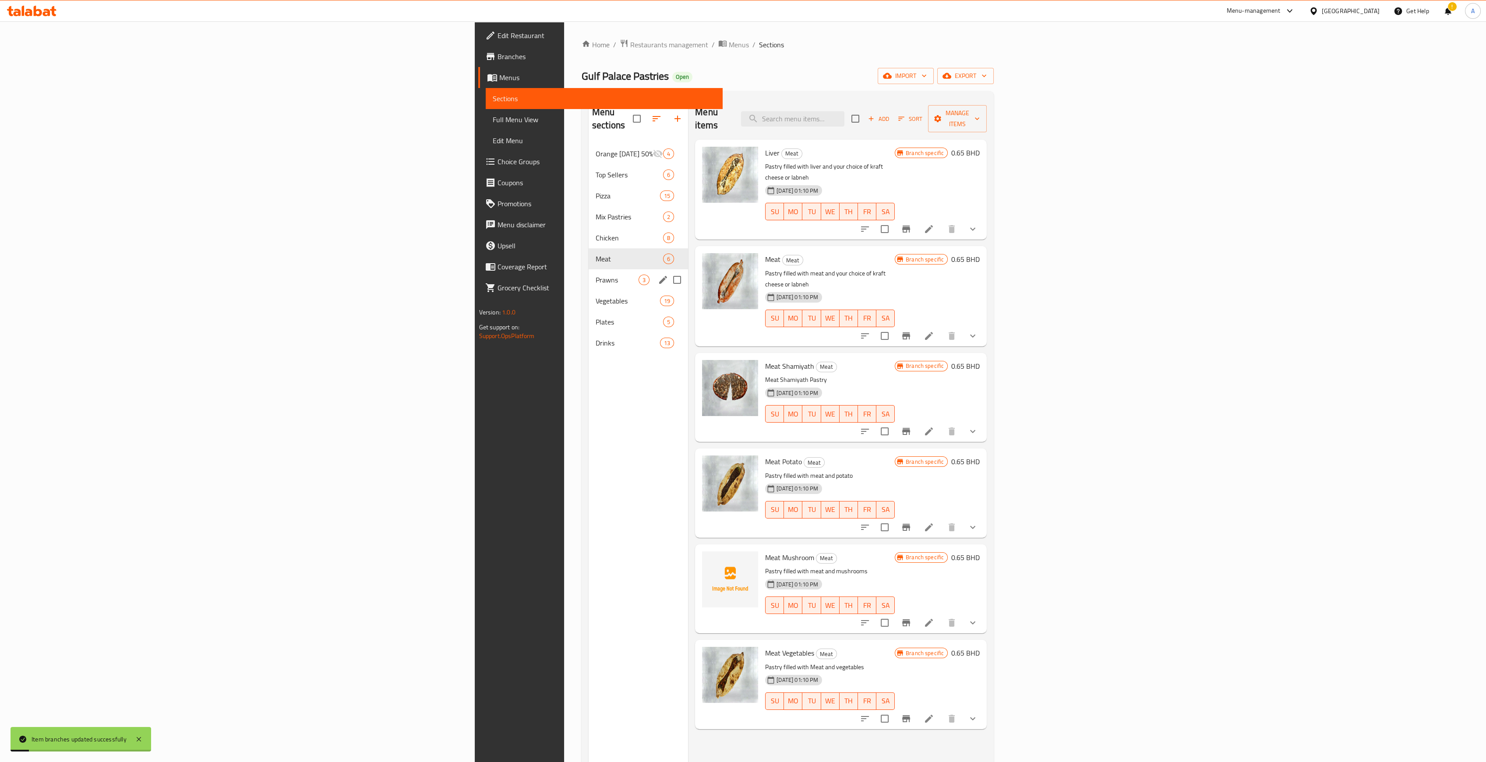
click at [596, 275] on span "Prawns" at bounding box center [617, 280] width 43 height 11
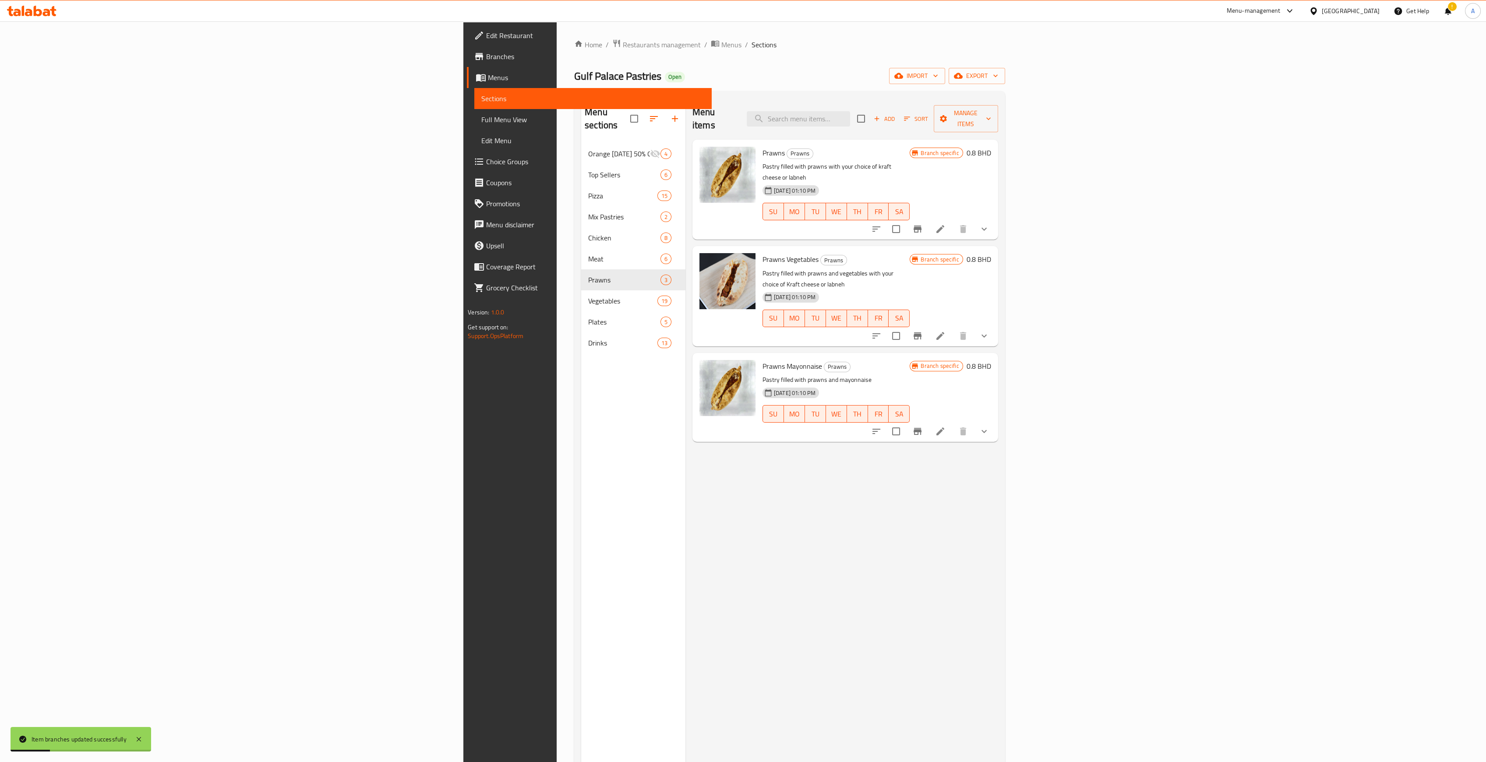
click at [738, 224] on icon "Branch-specific-item" at bounding box center [917, 229] width 11 height 11
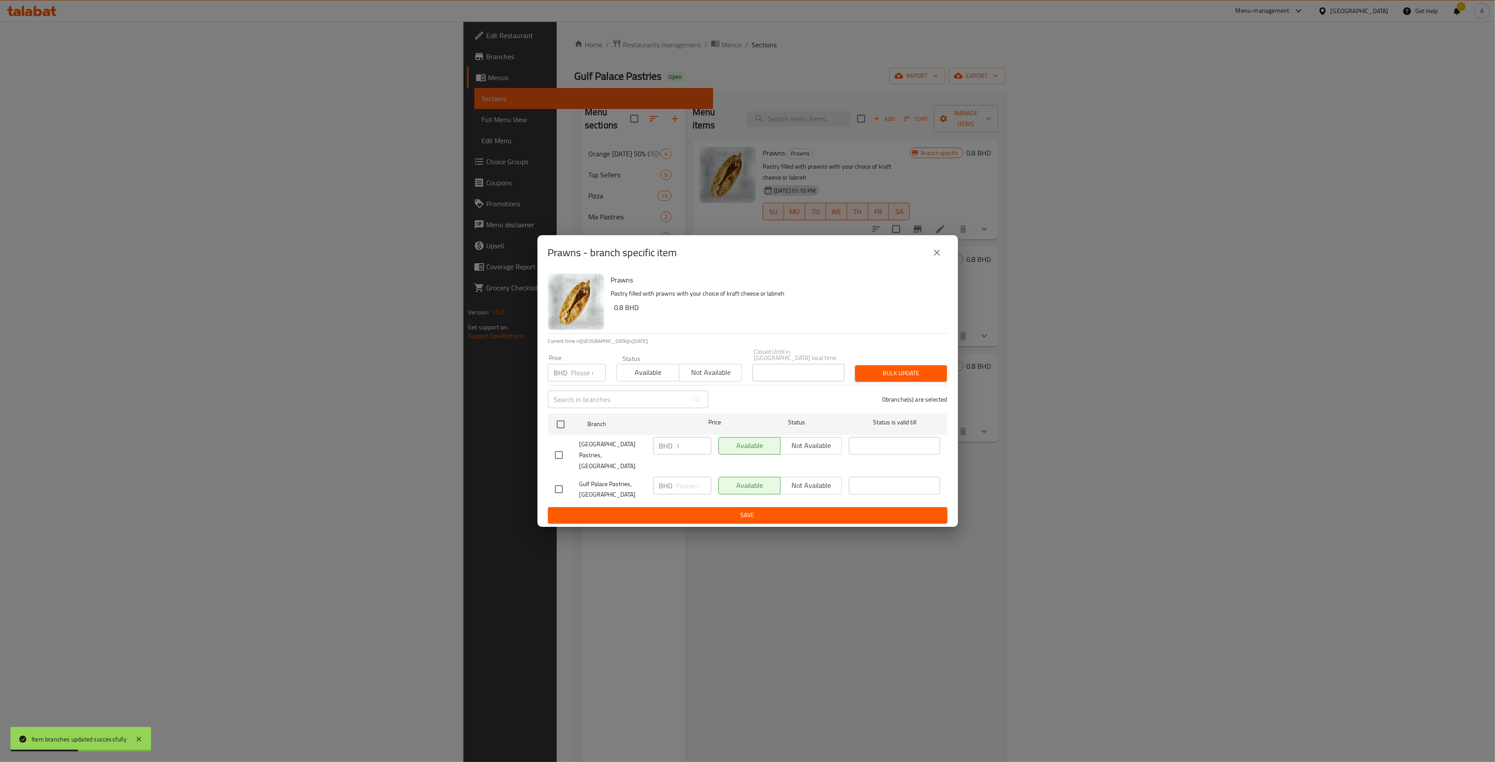
click at [560, 378] on p "BHD" at bounding box center [561, 372] width 14 height 11
click at [582, 379] on input "number" at bounding box center [588, 373] width 35 height 18
type input "0.8"
click at [561, 388] on input "checkbox" at bounding box center [560, 424] width 18 height 18
checkbox input "true"
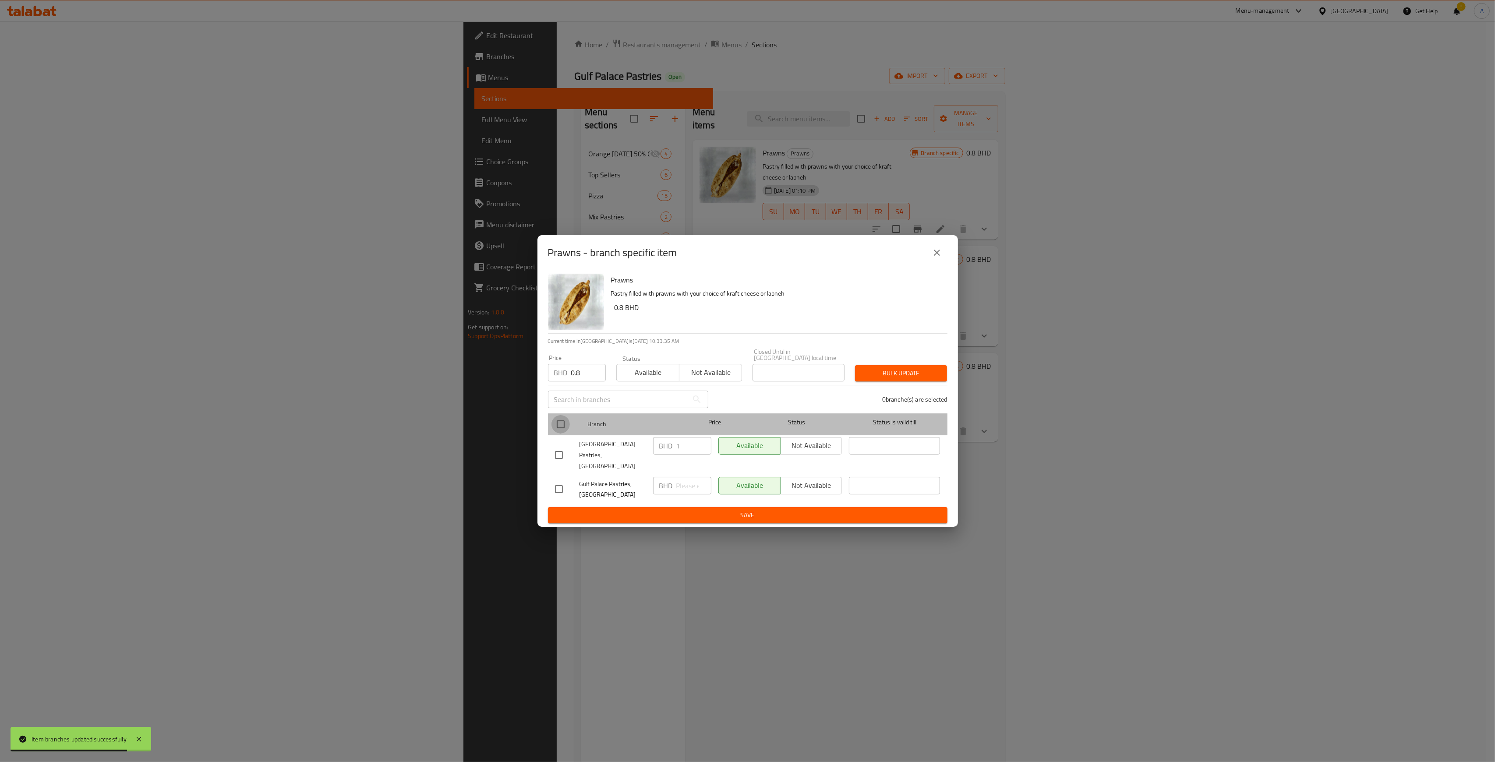
checkbox input "true"
click at [738, 371] on div "Prawns Pastry filled with prawns with your choice of kraft cheese or labneh 0.8…" at bounding box center [747, 398] width 420 height 257
click at [738, 373] on span "Bulk update" at bounding box center [901, 373] width 78 height 11
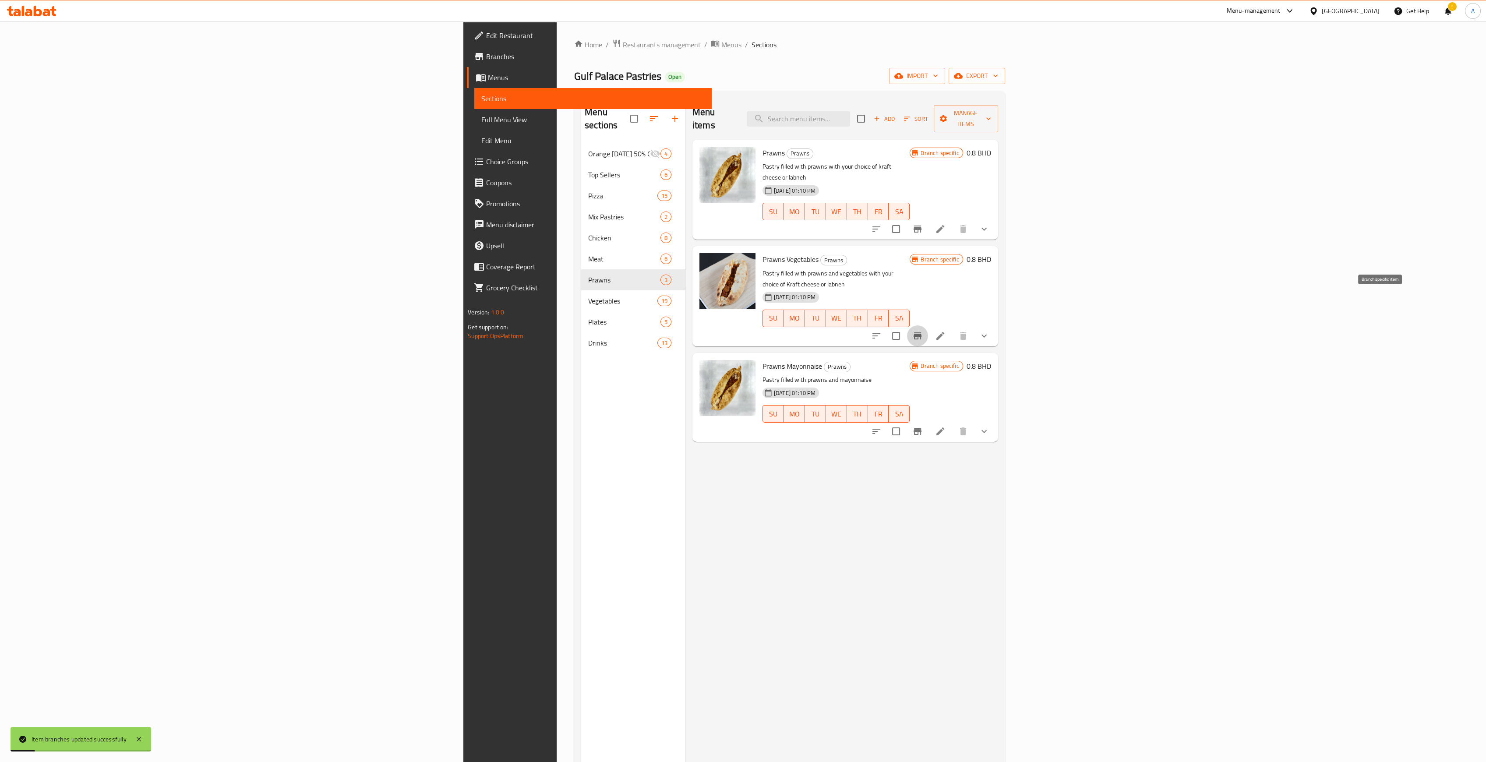
click at [738, 332] on icon "Branch-specific-item" at bounding box center [918, 335] width 8 height 7
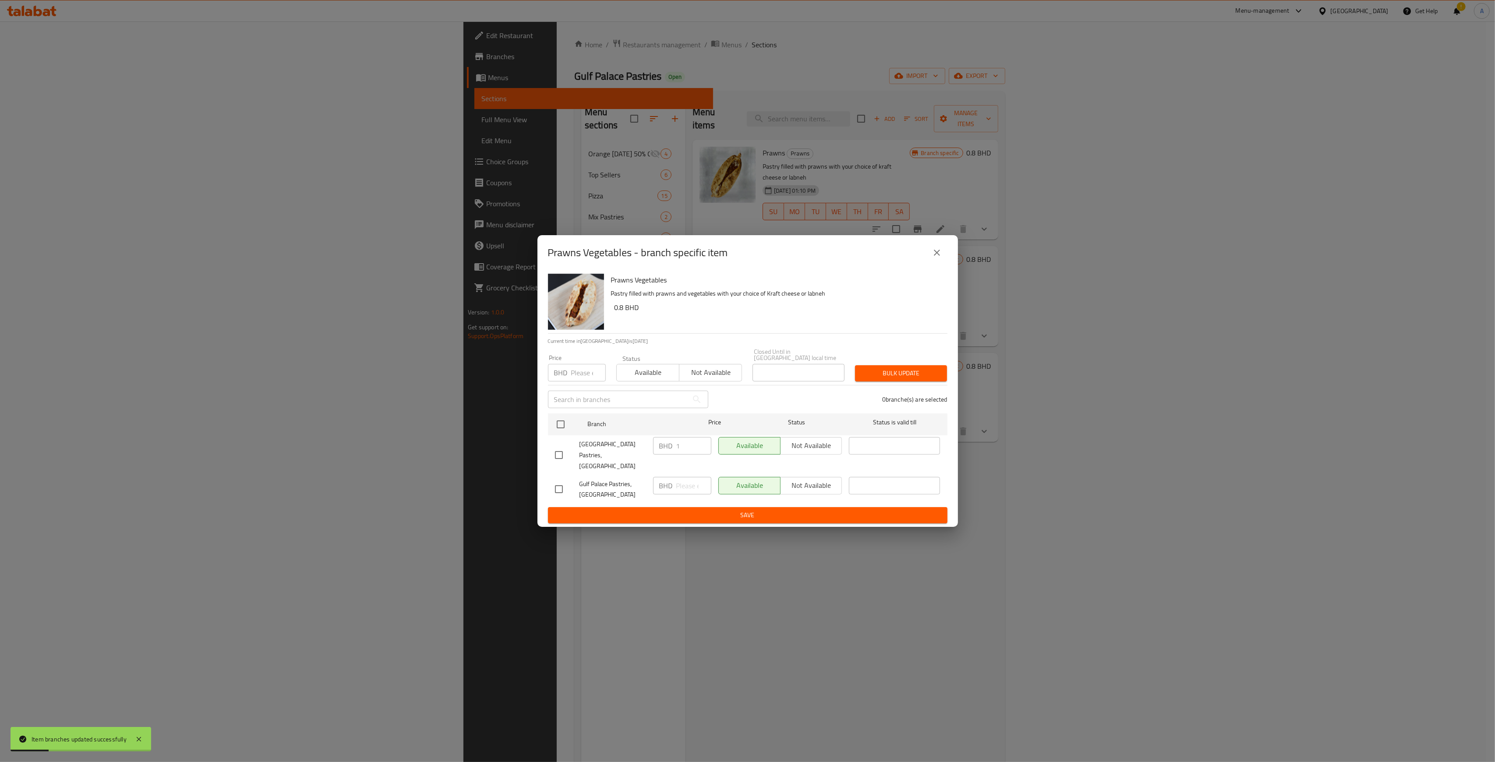
click at [575, 387] on div "Price BHD Price" at bounding box center [577, 367] width 68 height 37
click at [580, 380] on input "number" at bounding box center [588, 373] width 35 height 18
type input "0.8"
click at [555, 388] on input "checkbox" at bounding box center [560, 424] width 18 height 18
checkbox input "true"
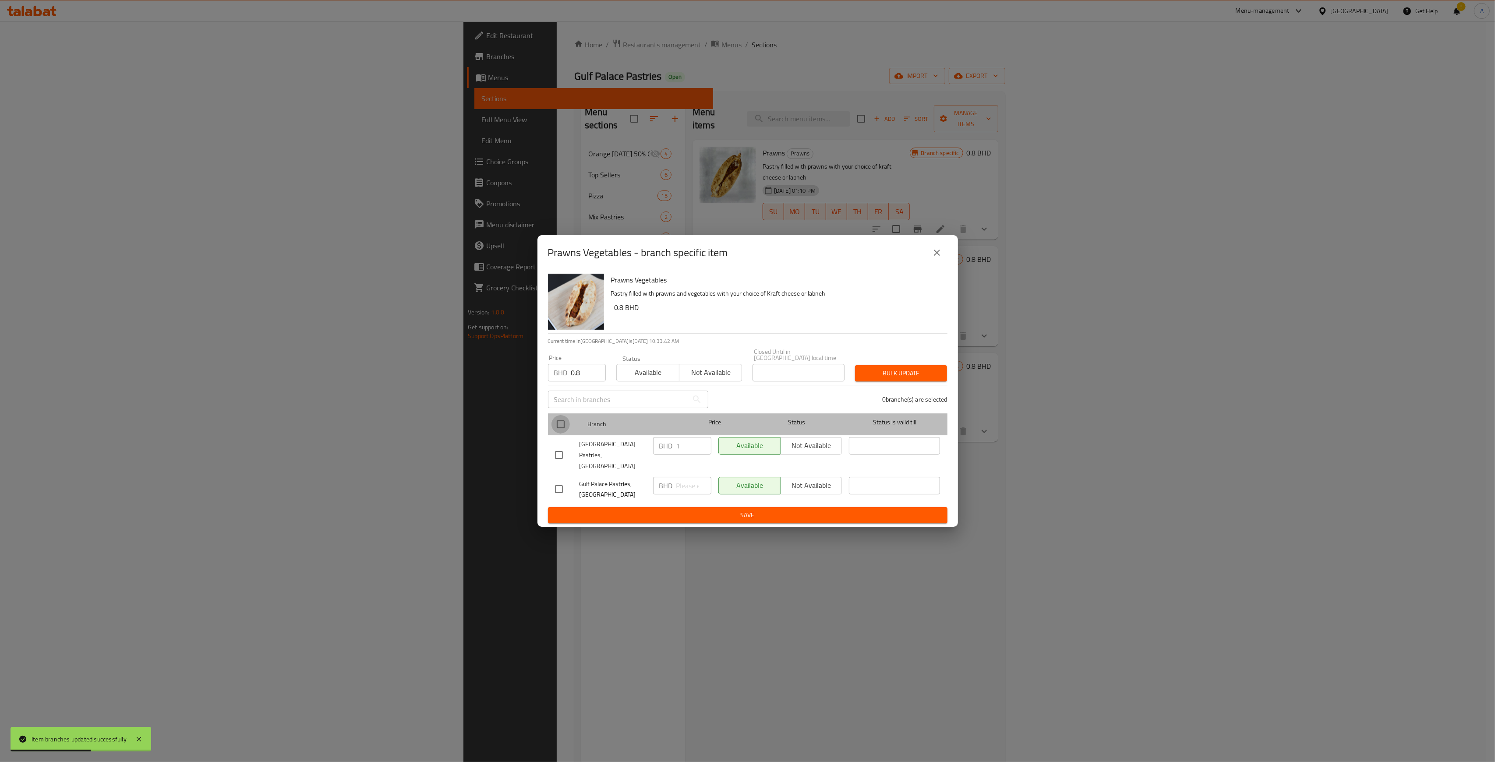
checkbox input "true"
click at [738, 379] on span "Bulk update" at bounding box center [901, 373] width 78 height 11
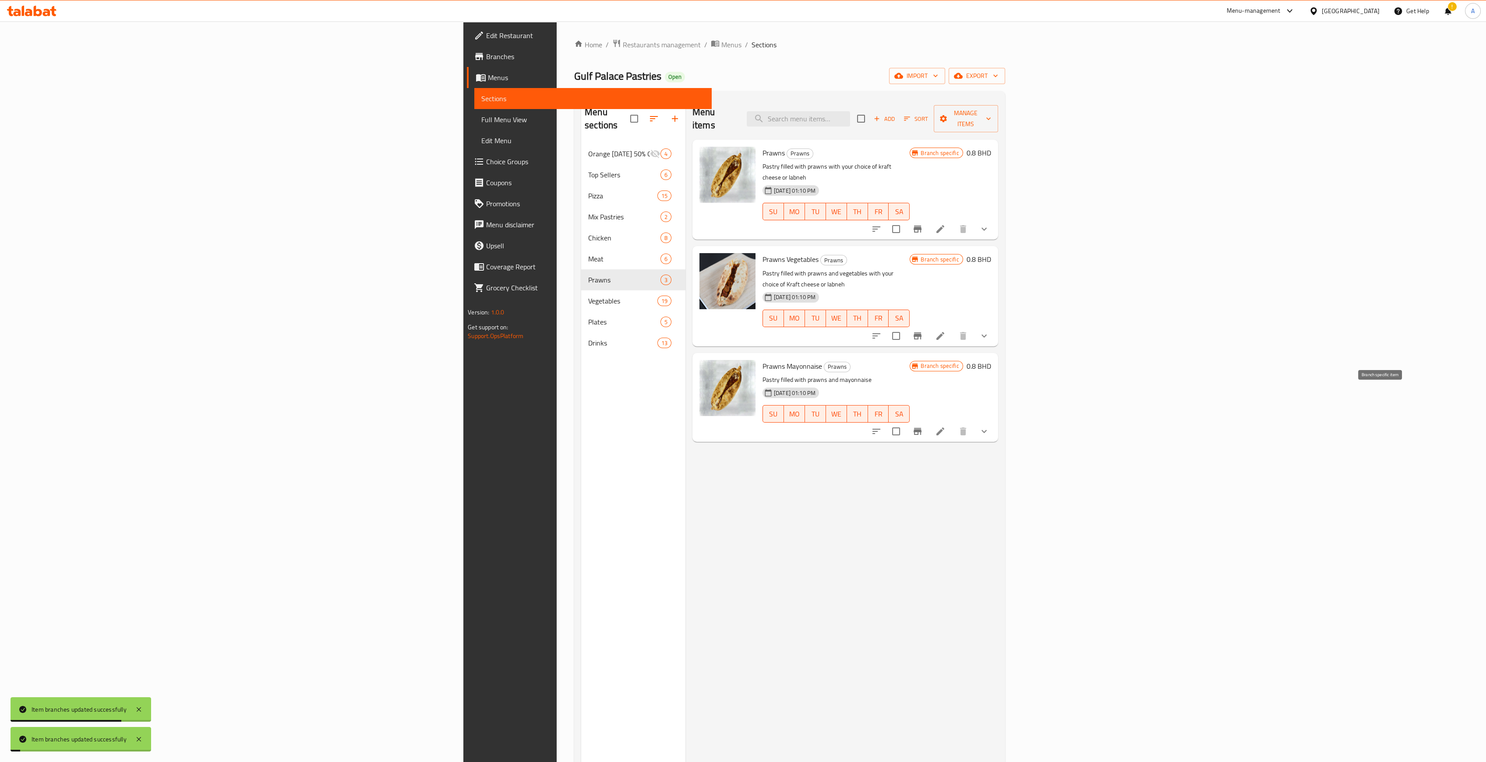
click at [738, 388] on icon "Branch-specific-item" at bounding box center [917, 431] width 11 height 11
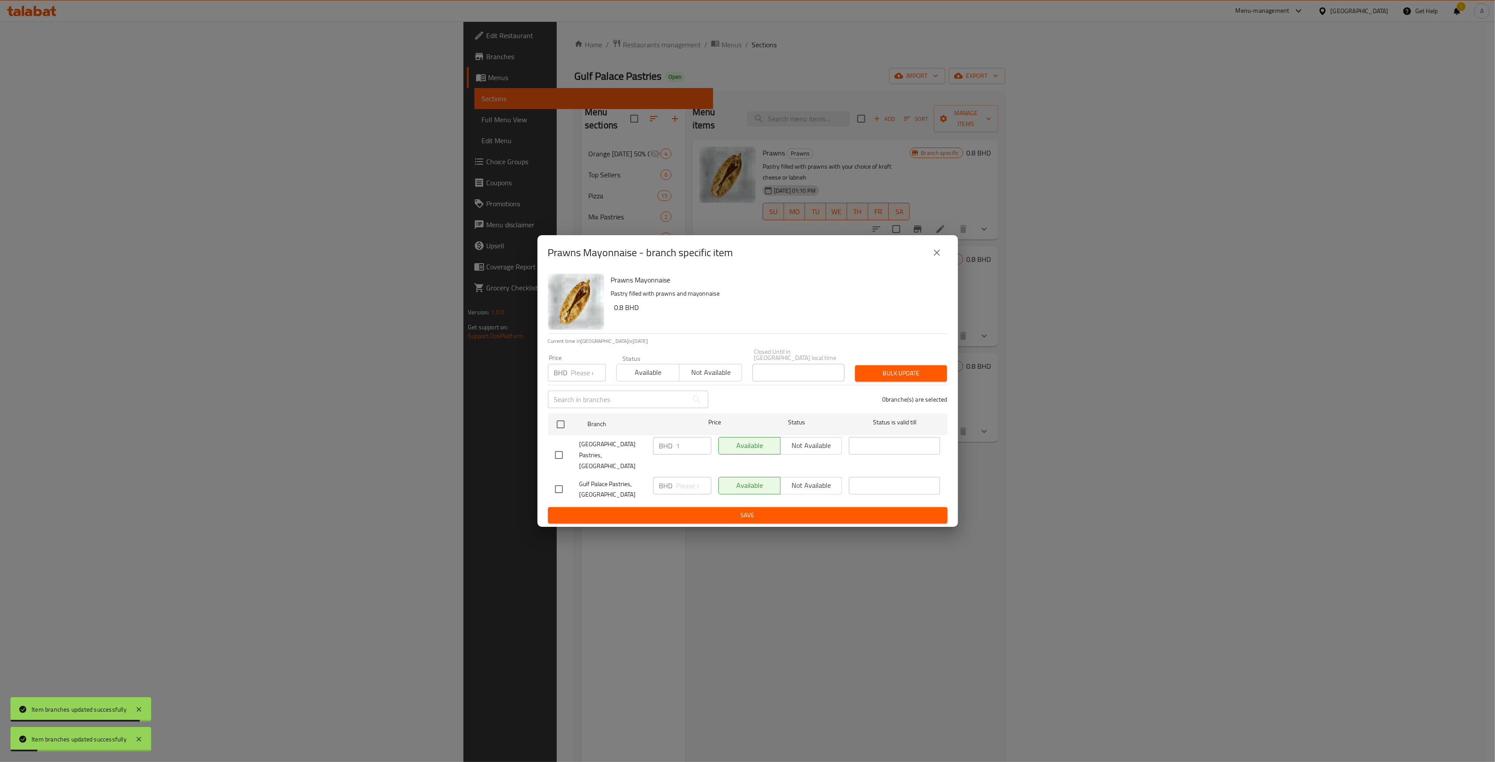
click at [563, 371] on p "BHD" at bounding box center [561, 372] width 14 height 11
click at [584, 377] on input "number" at bounding box center [588, 373] width 35 height 18
type input "0.8"
drag, startPoint x: 559, startPoint y: 418, endPoint x: 573, endPoint y: 427, distance: 15.9
click at [560, 388] on input "checkbox" at bounding box center [560, 424] width 18 height 18
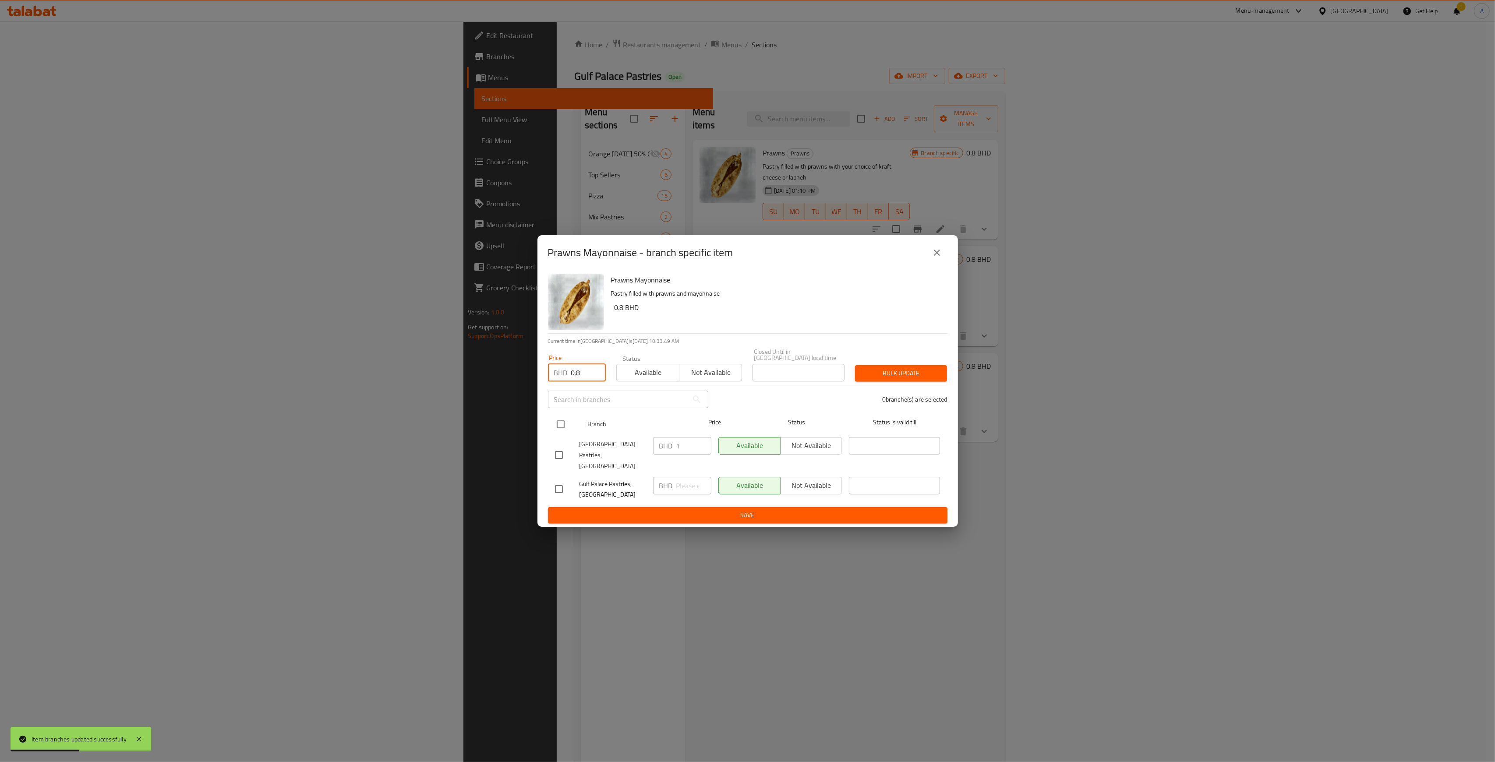
checkbox input "true"
click at [738, 371] on span "Bulk update" at bounding box center [901, 373] width 78 height 11
